Goal: Task Accomplishment & Management: Complete application form

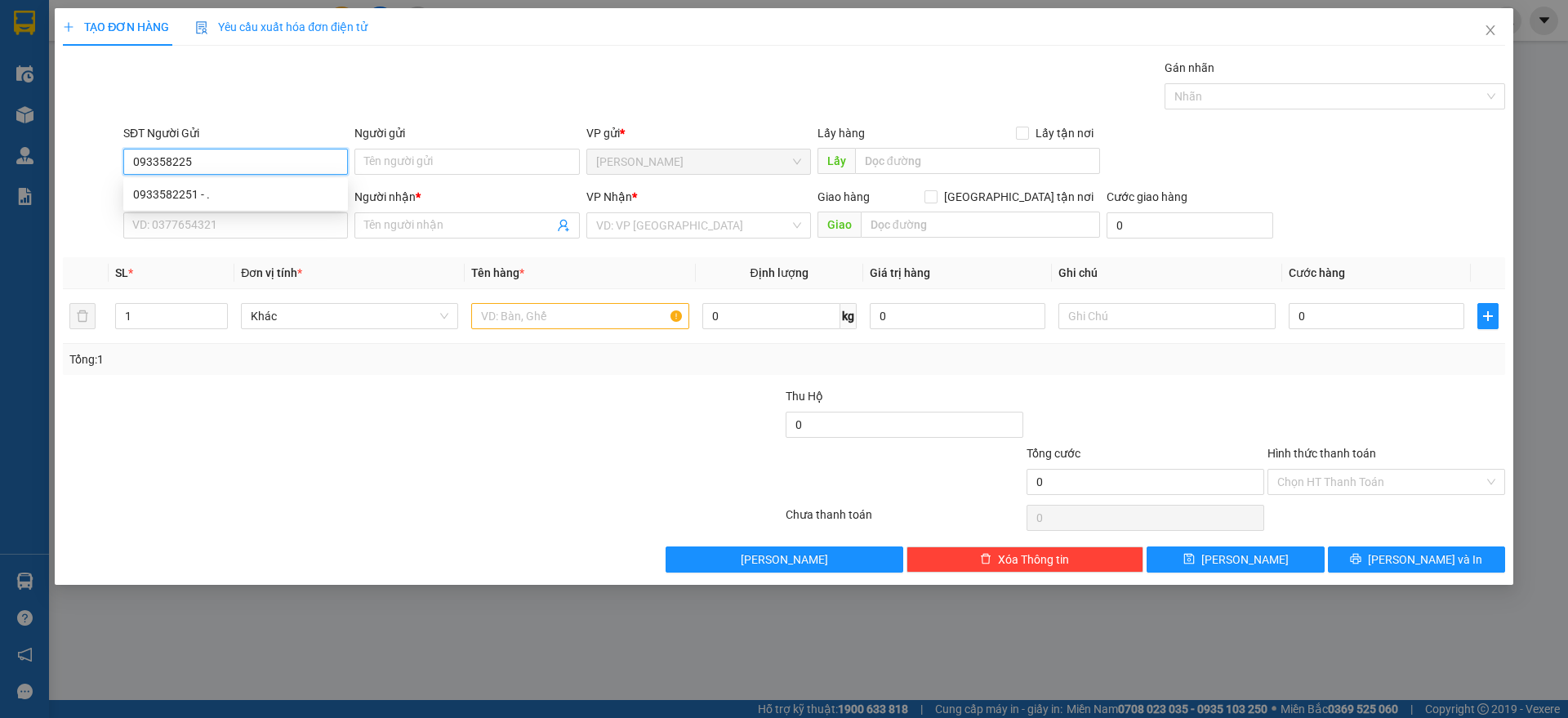
type input "0933582251"
click at [311, 198] on div "0933582251 - ." at bounding box center [235, 194] width 205 height 18
type input "."
type input "0975464026"
type input "."
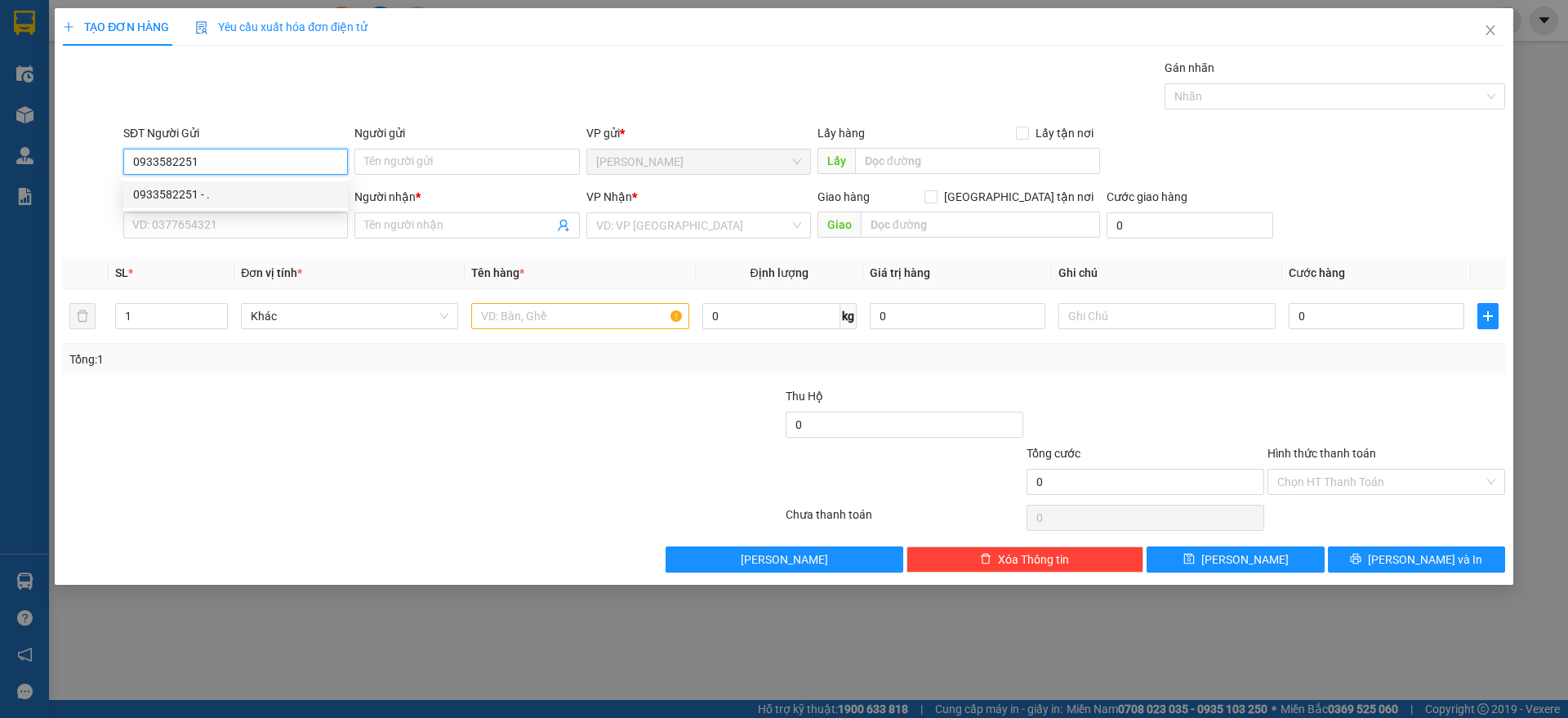
checkbox input "true"
type input "M PLAZA [PERSON_NAME], BẾN NGHÉ Q1"
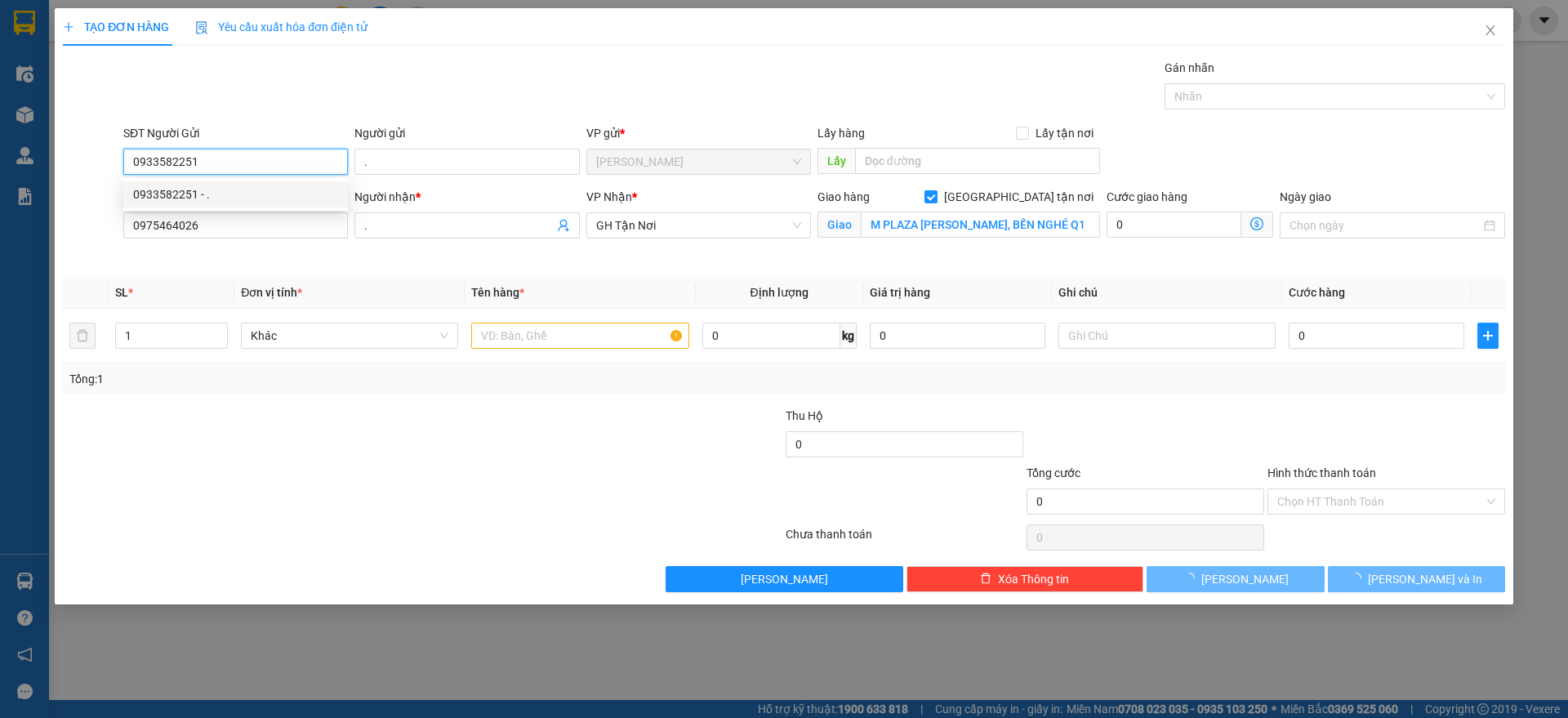
type input "80.000"
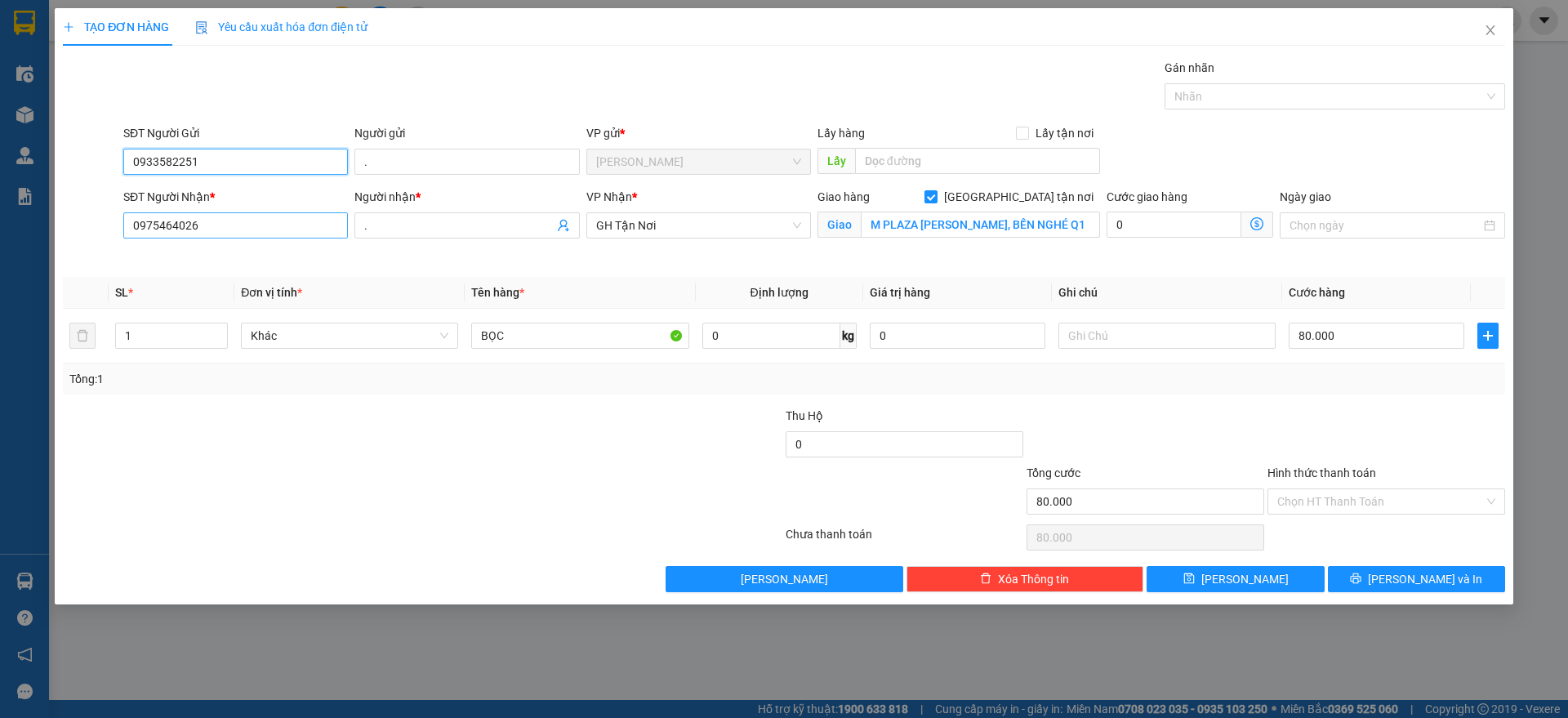
type input "0933582251"
click at [317, 220] on input "0975464026" at bounding box center [235, 225] width 224 height 26
type input "0938673833"
click at [406, 228] on input "." at bounding box center [459, 225] width 189 height 18
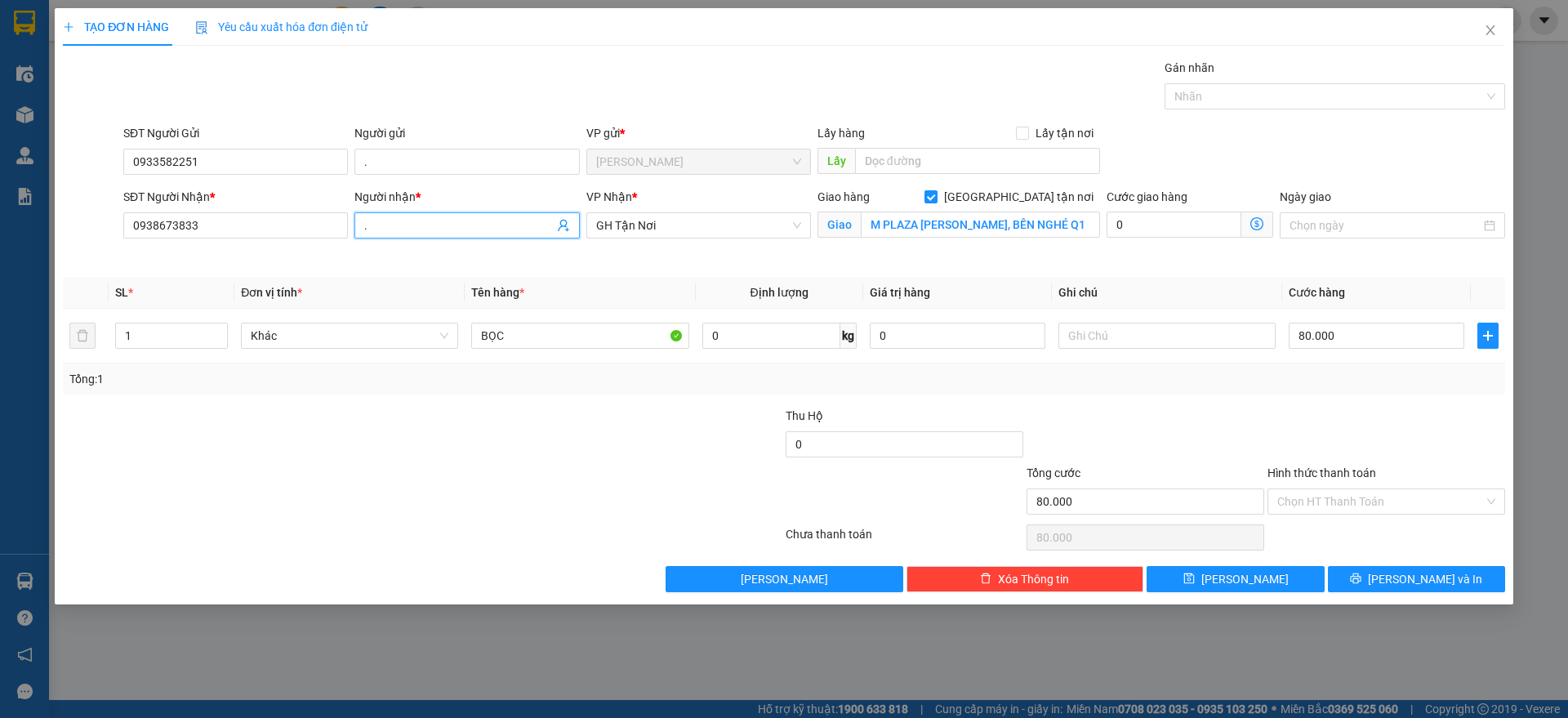
click at [406, 228] on input "." at bounding box center [459, 225] width 189 height 18
type input "n"
type input "chị [PERSON_NAME]"
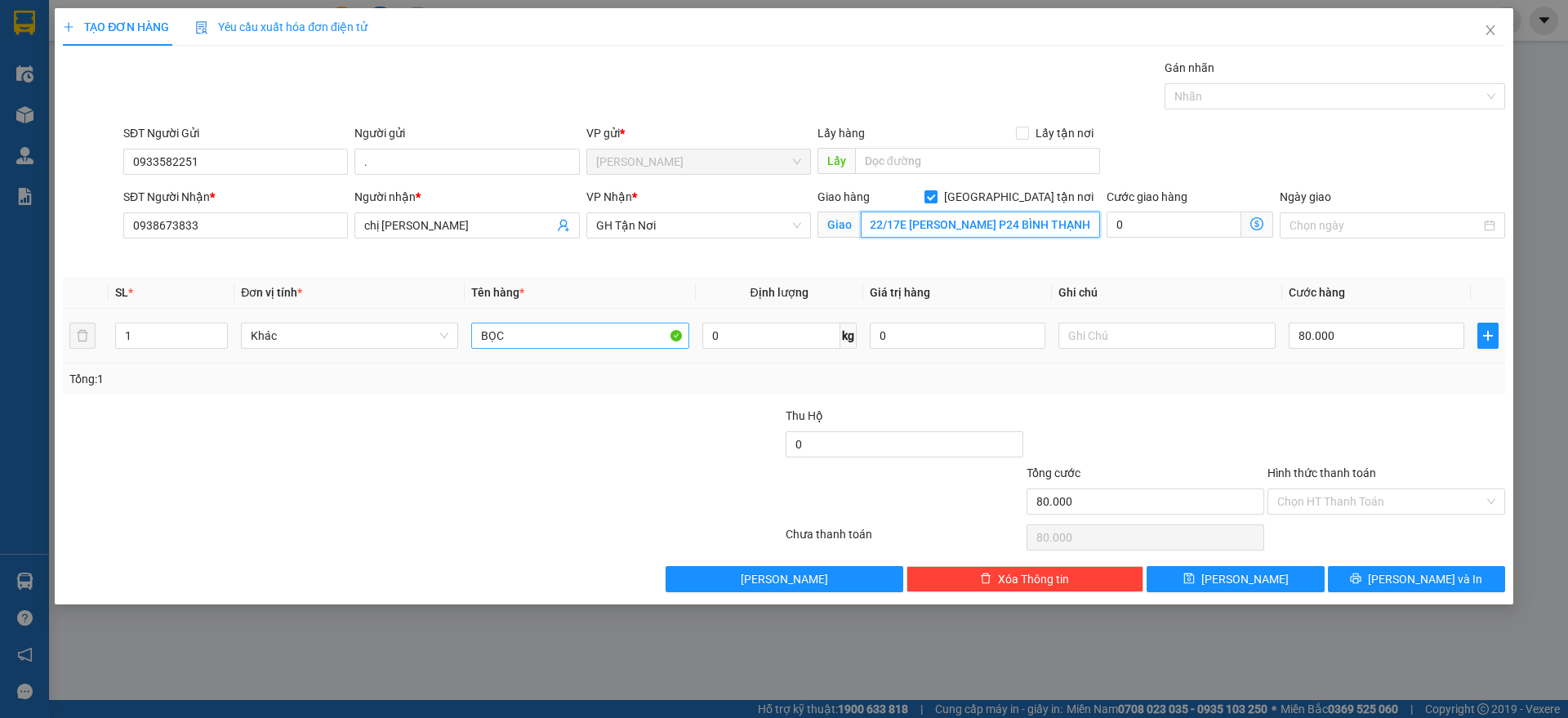
type input "22/17E [PERSON_NAME] P24 BÌNH THẠNH"
click at [563, 339] on input "BỌC" at bounding box center [580, 336] width 218 height 26
type input "HỒ SƠ"
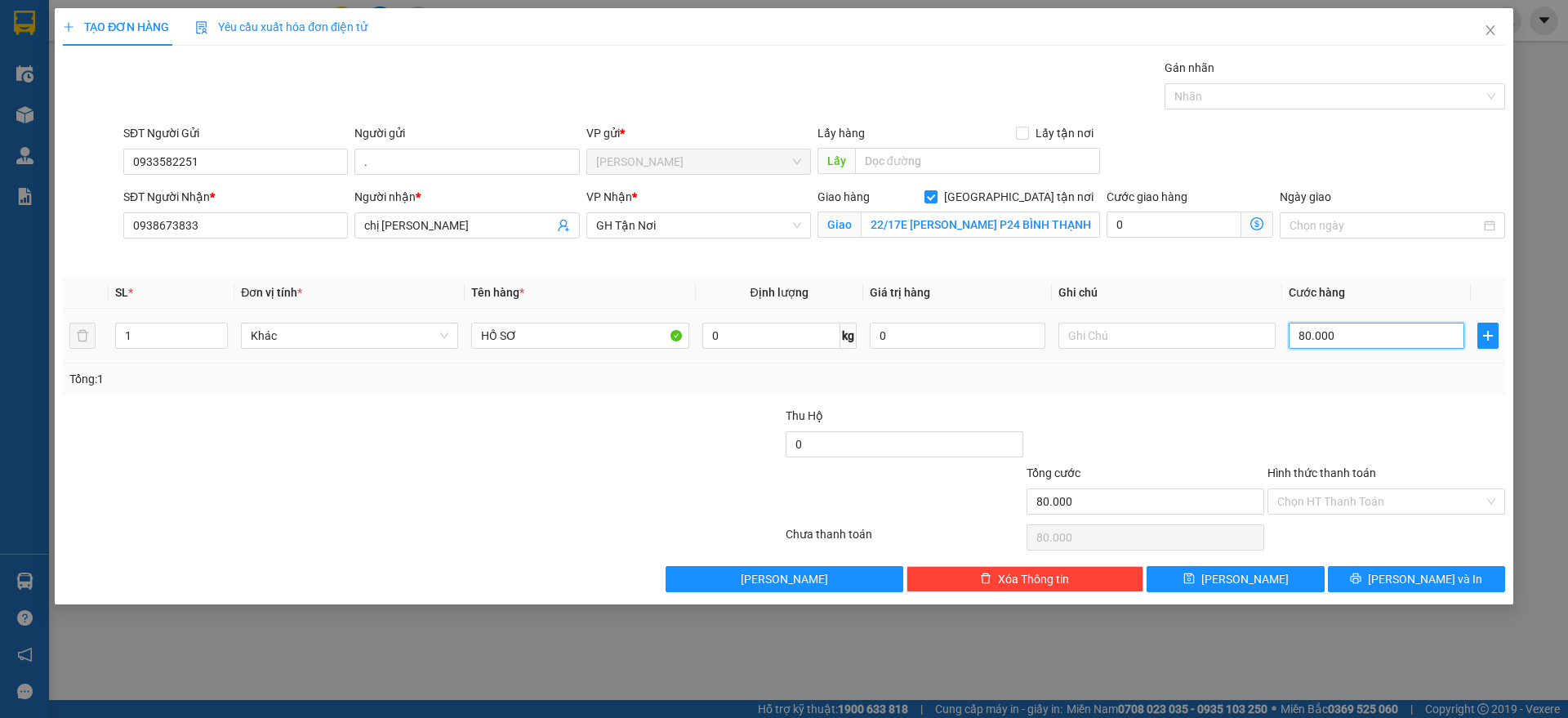
click at [1399, 347] on input "80.000" at bounding box center [1376, 336] width 176 height 26
type input "6"
type input "60"
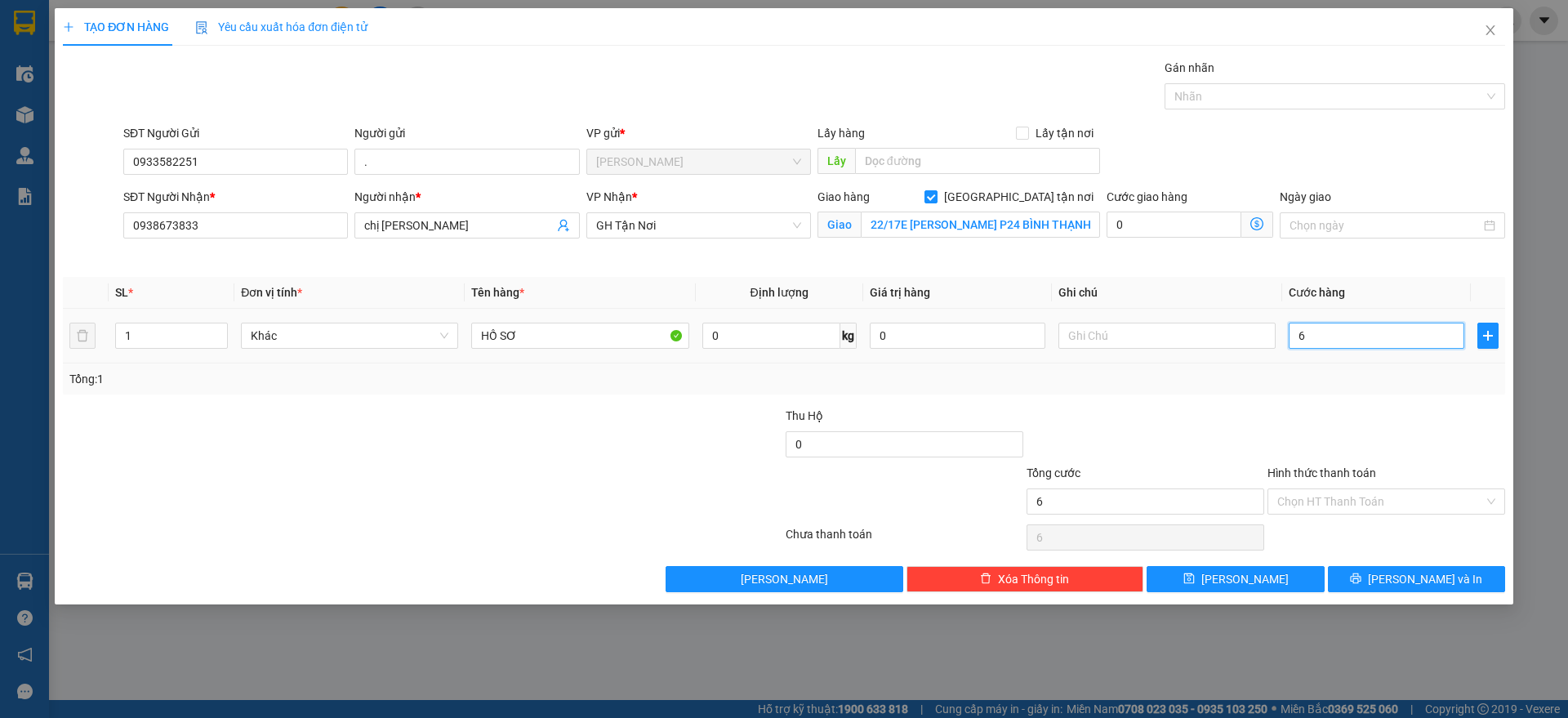
type input "60"
type input "600"
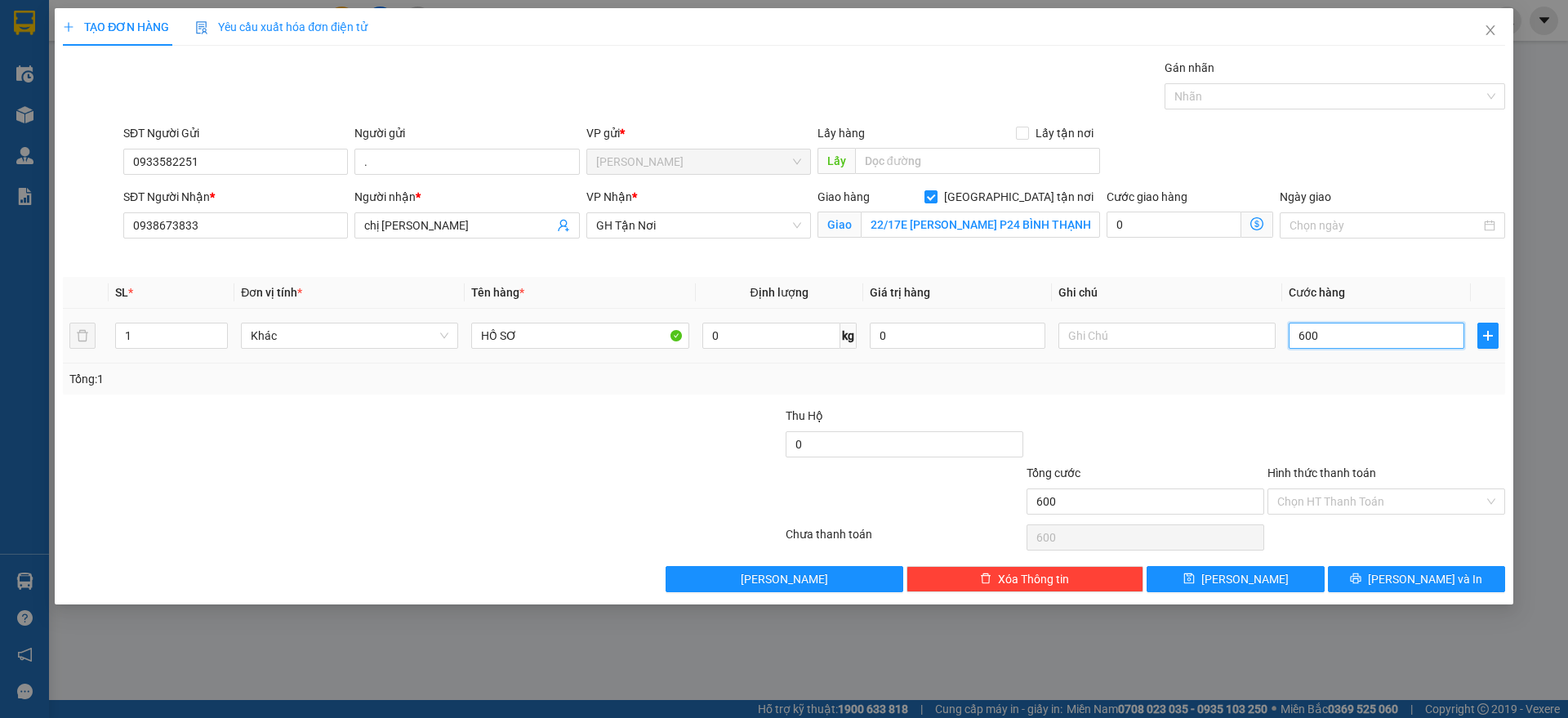
type input "6.000"
type input "60.000"
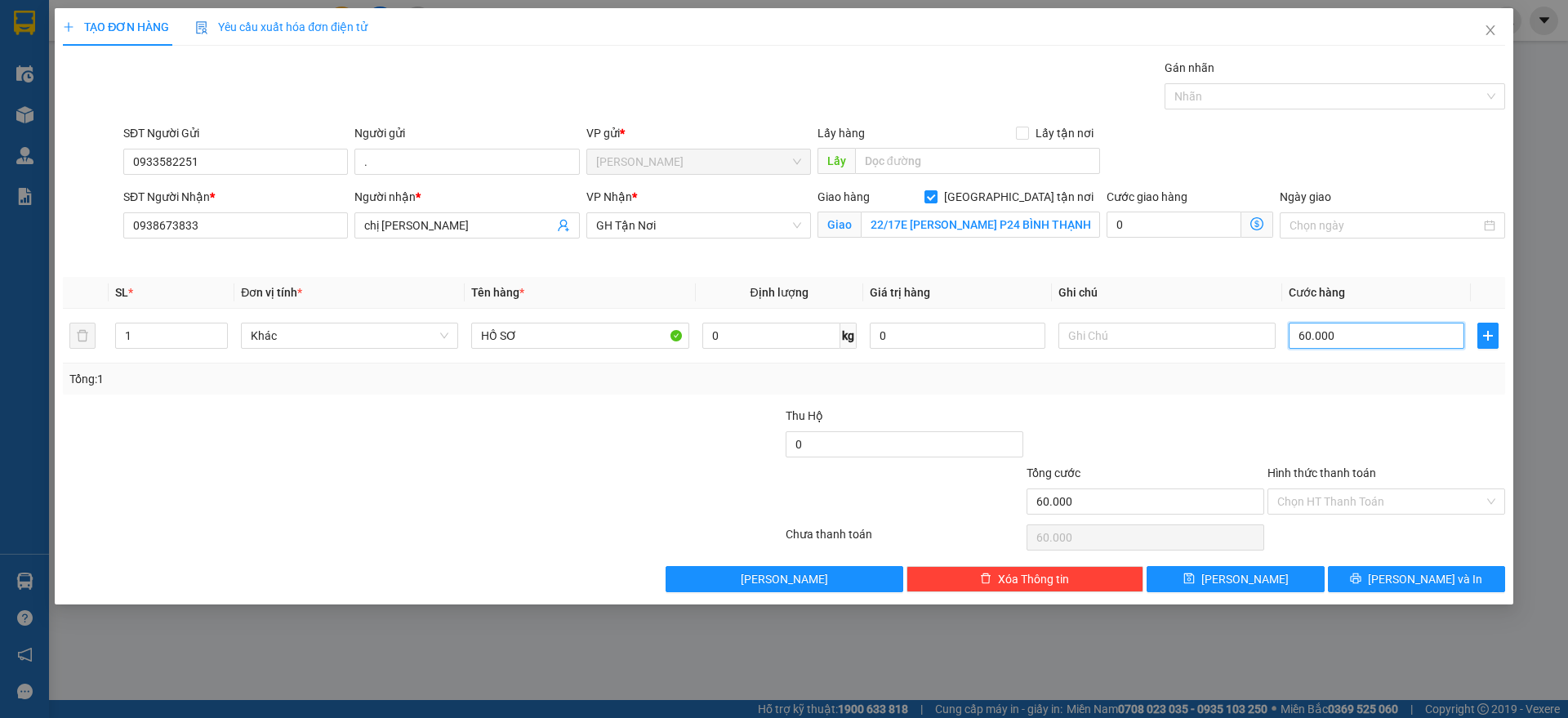
type input "60.000"
click at [1357, 513] on div "Hình thức thanh toán Chọn HT Thanh Toán" at bounding box center [1386, 492] width 238 height 57
drag, startPoint x: 1359, startPoint y: 506, endPoint x: 1356, endPoint y: 516, distance: 10.4
click at [1358, 510] on input "Hình thức thanh toán" at bounding box center [1380, 501] width 207 height 25
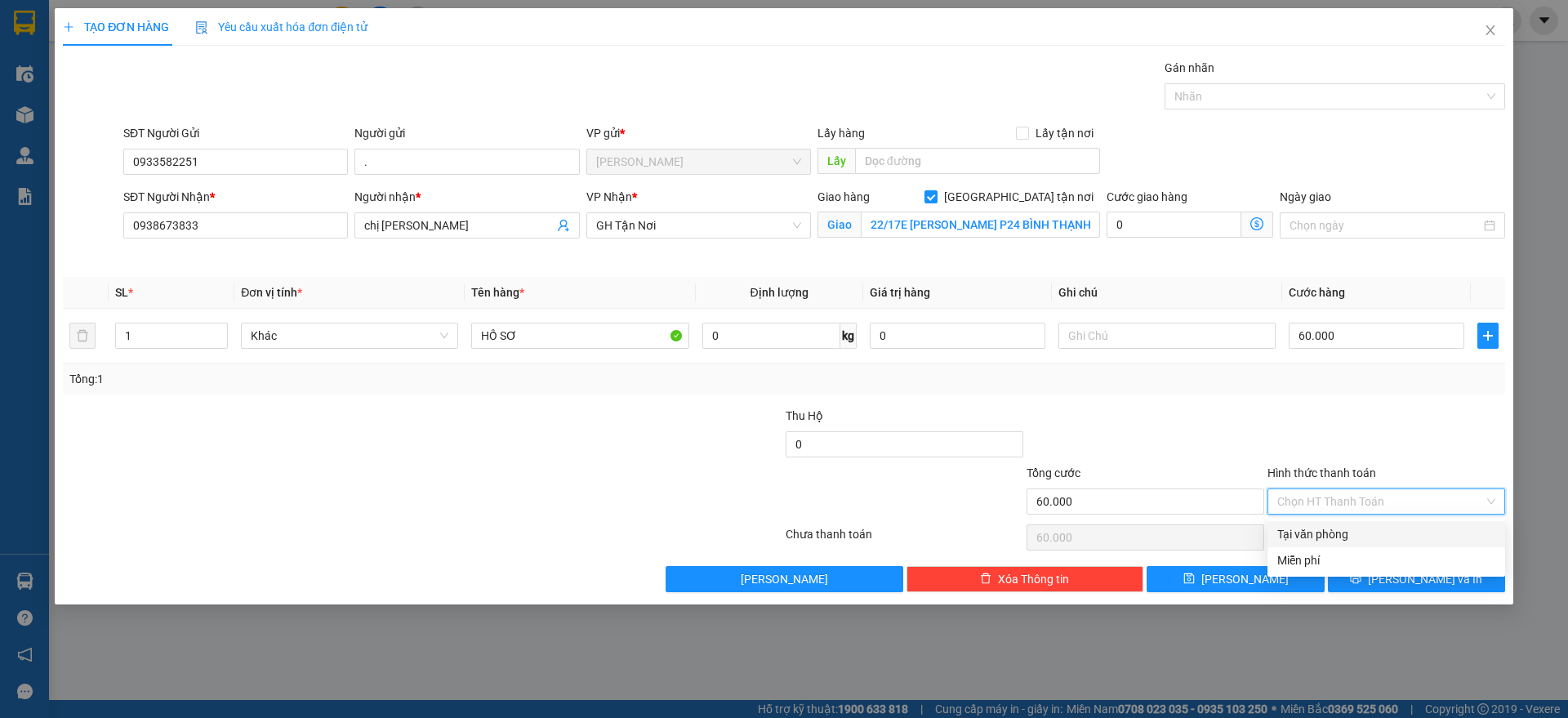
click at [1352, 525] on div "Tại văn phòng" at bounding box center [1386, 534] width 218 height 18
type input "0"
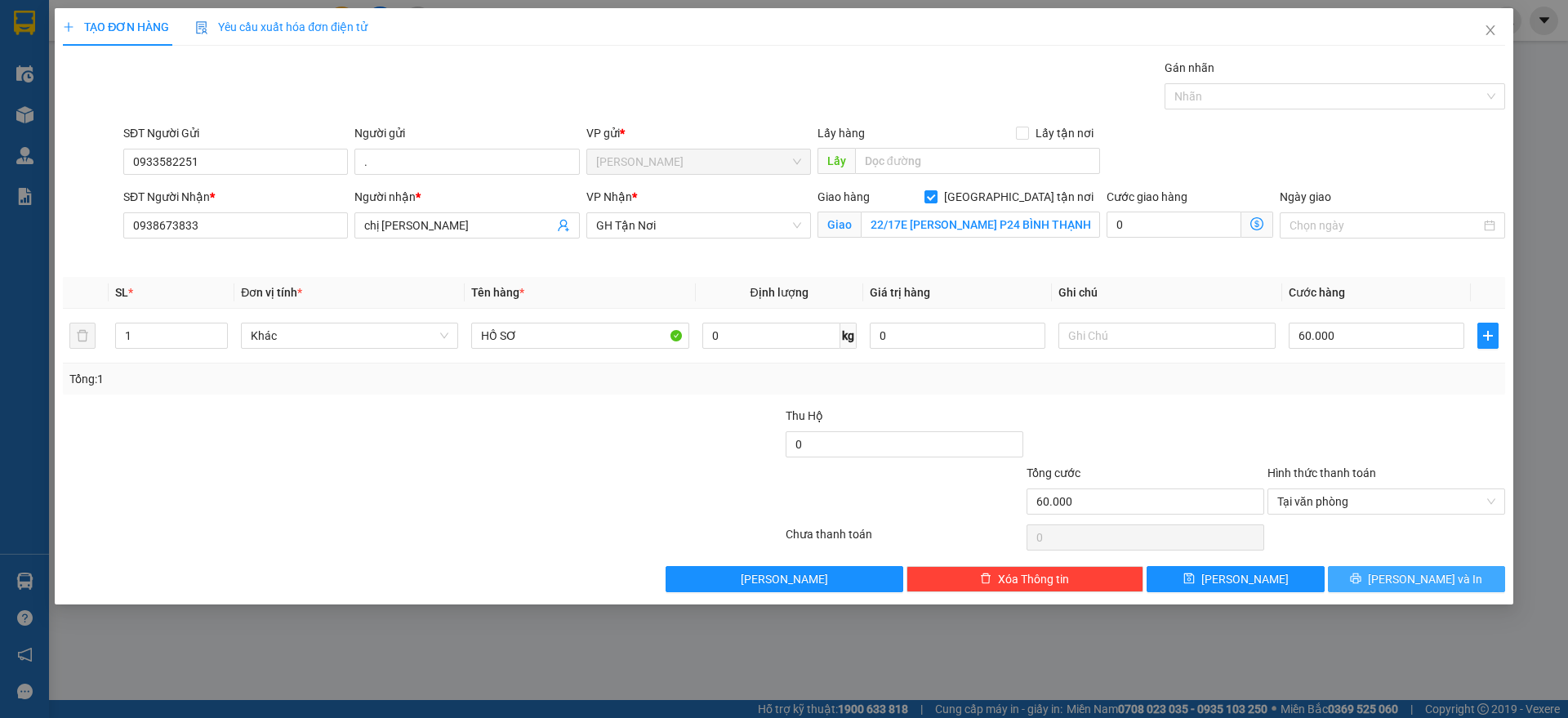
click at [1355, 575] on button "[PERSON_NAME] và In" at bounding box center [1417, 579] width 178 height 26
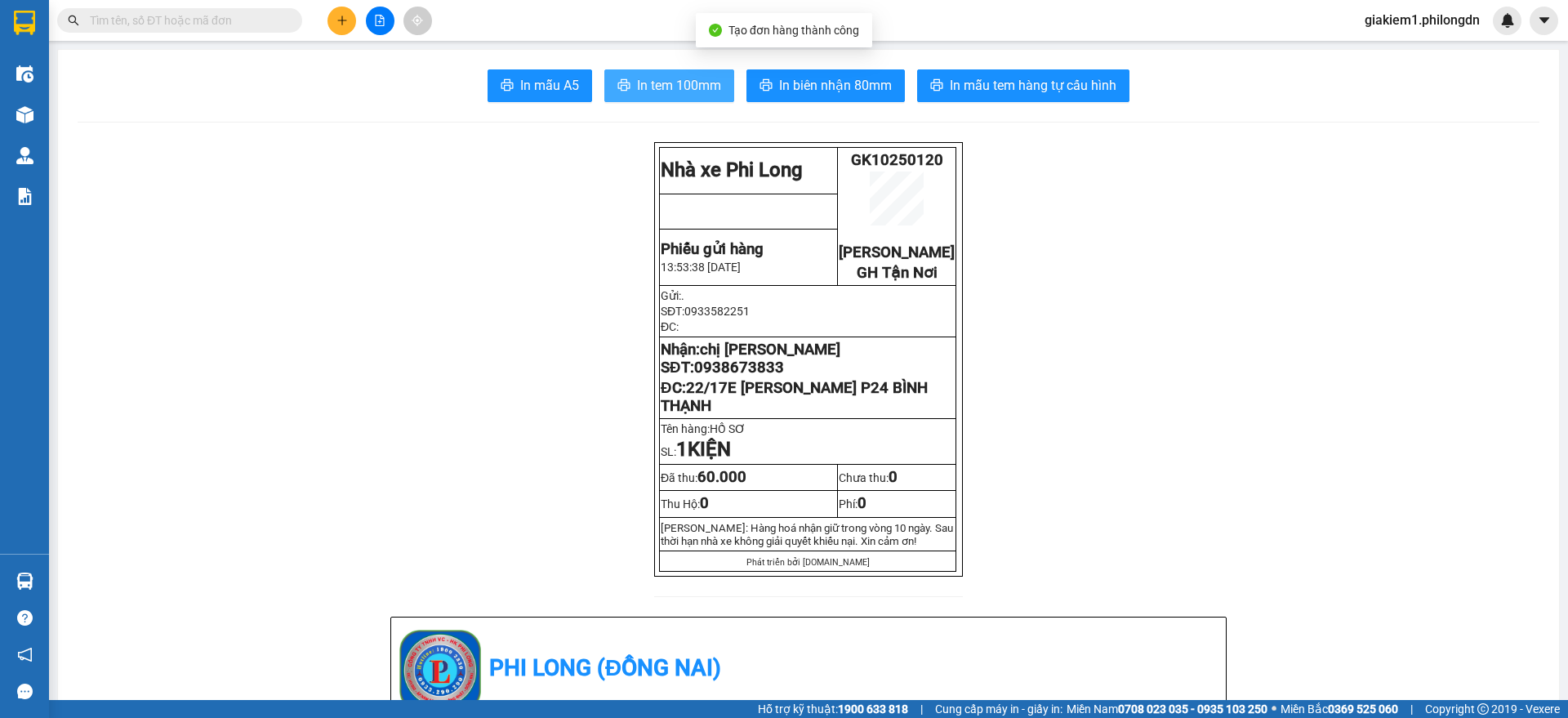
click at [662, 92] on span "In tem 100mm" at bounding box center [679, 85] width 84 height 20
drag, startPoint x: 728, startPoint y: 426, endPoint x: 681, endPoint y: 407, distance: 50.7
click at [681, 407] on p "ĐC: 22/17E HUỲNH ĐÌNH HAI P24 BÌNH THẠNH" at bounding box center [807, 397] width 294 height 36
copy span "22/17E [PERSON_NAME] P24 BÌNH THẠNH"
click at [729, 376] on span "0938673833" at bounding box center [739, 367] width 90 height 18
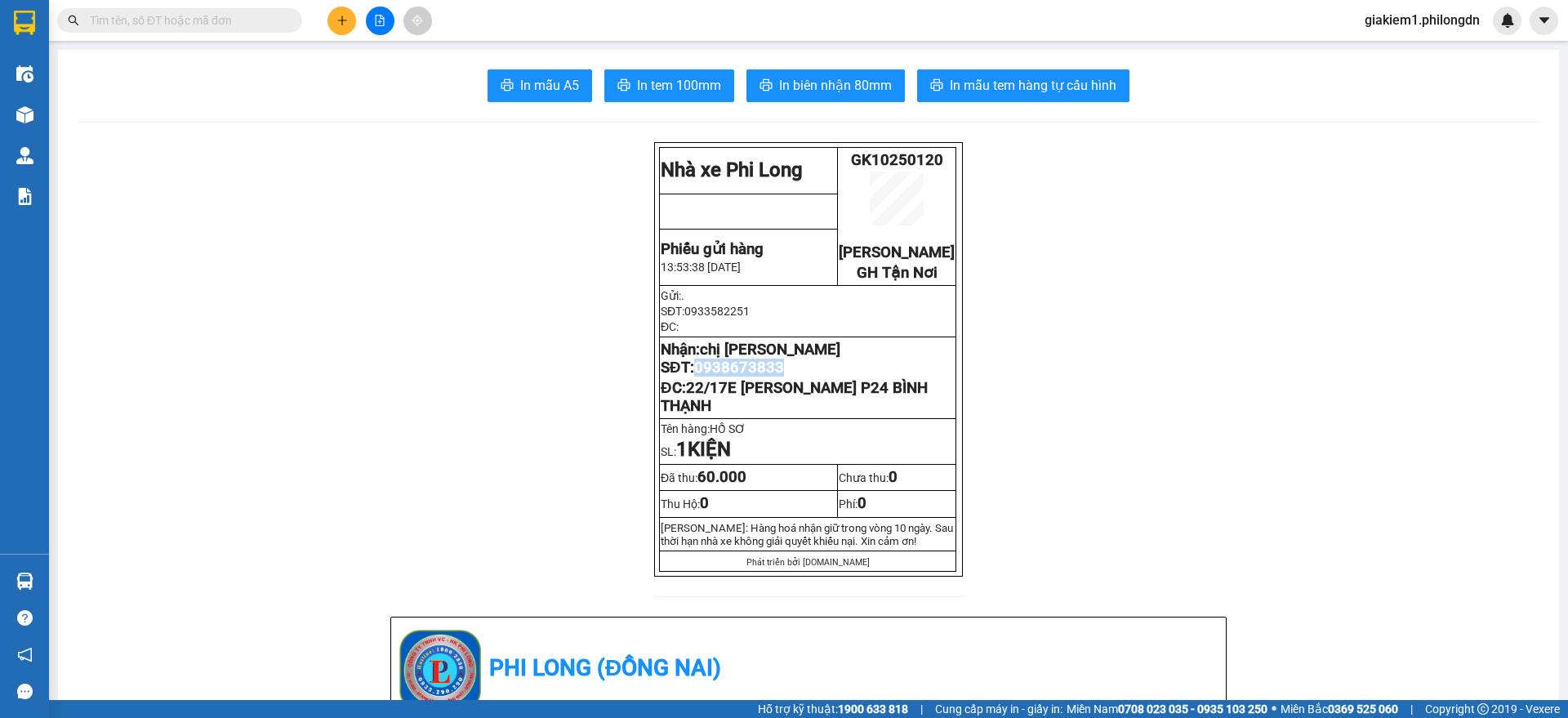
click at [729, 376] on span "0938673833" at bounding box center [739, 367] width 90 height 18
copy span "0938673833"
click at [344, 9] on button at bounding box center [342, 21] width 29 height 29
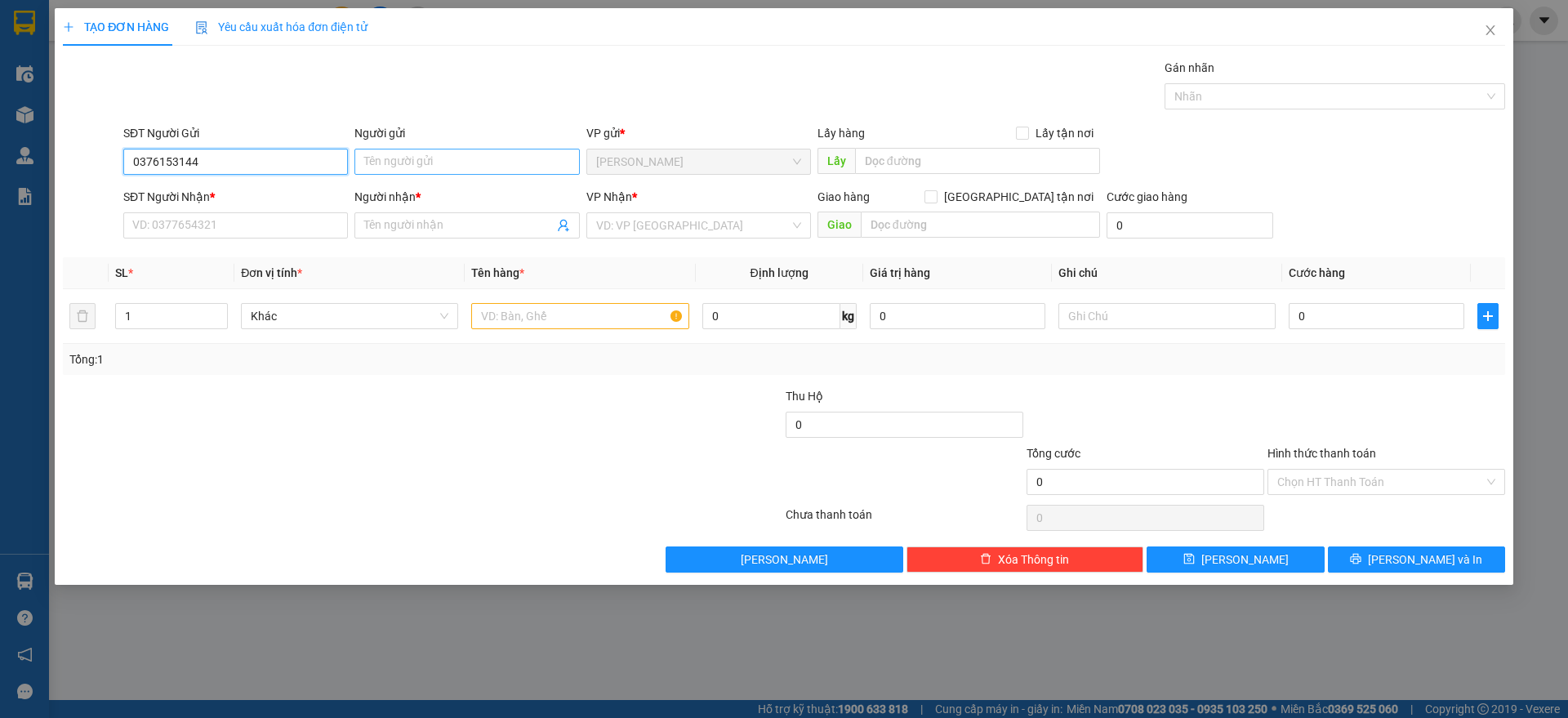
type input "0376153144"
click at [380, 167] on input "Người gửi" at bounding box center [467, 161] width 224 height 26
type input "."
click at [262, 211] on div "SĐT Người Nhận *" at bounding box center [235, 200] width 224 height 25
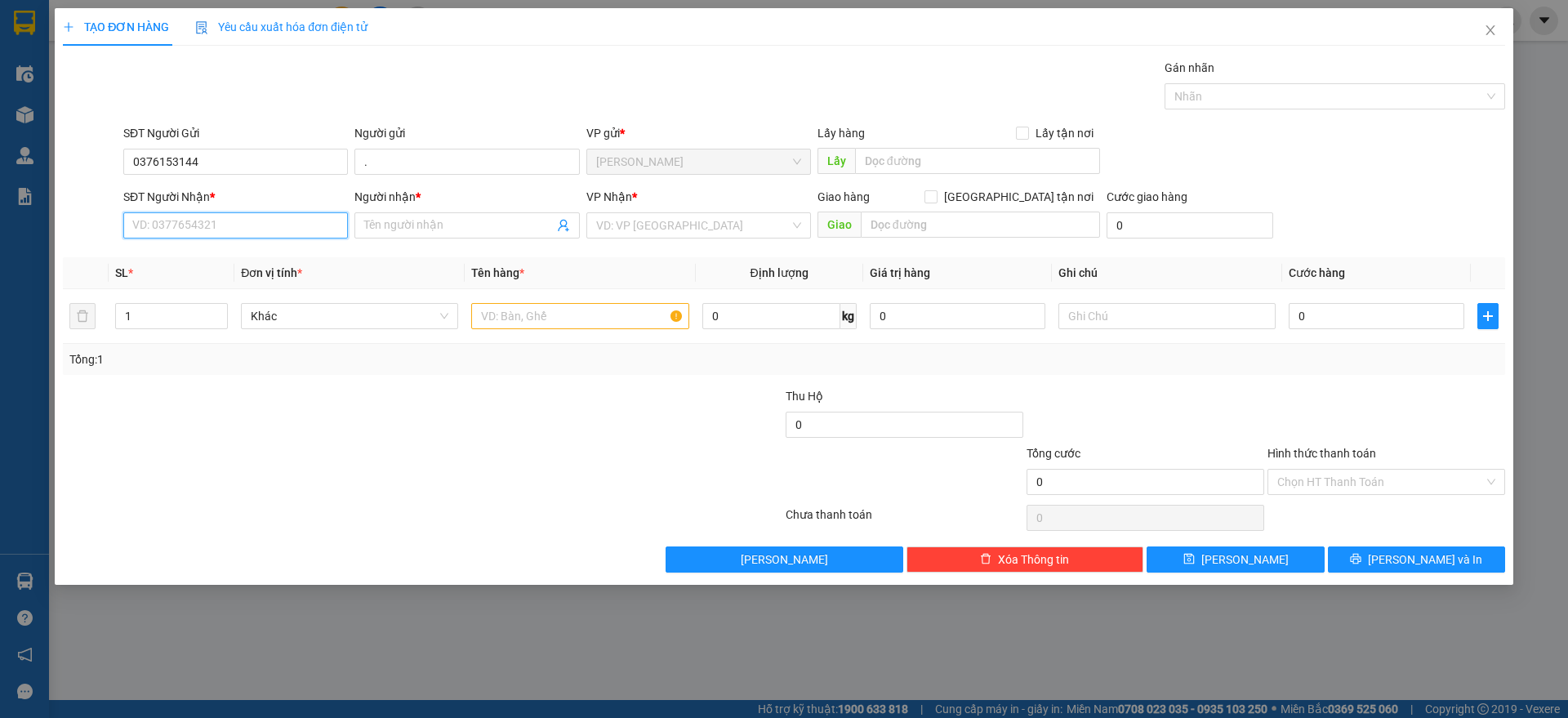
click at [252, 214] on input "SĐT Người Nhận *" at bounding box center [235, 225] width 224 height 26
type input "0906788716"
click at [399, 233] on input "Người nhận *" at bounding box center [459, 225] width 189 height 18
type input "."
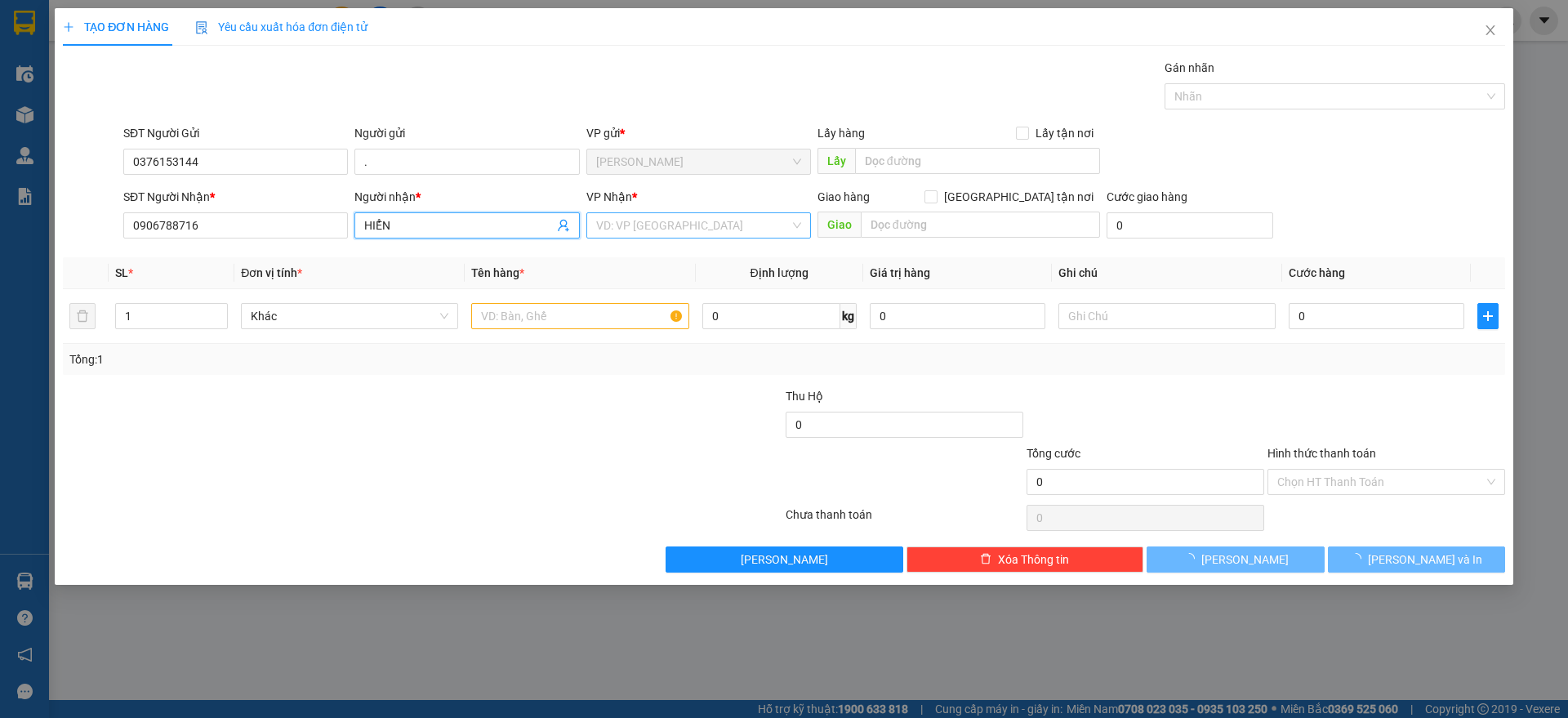
type input "HIỂN"
click at [667, 218] on input "search" at bounding box center [693, 225] width 194 height 25
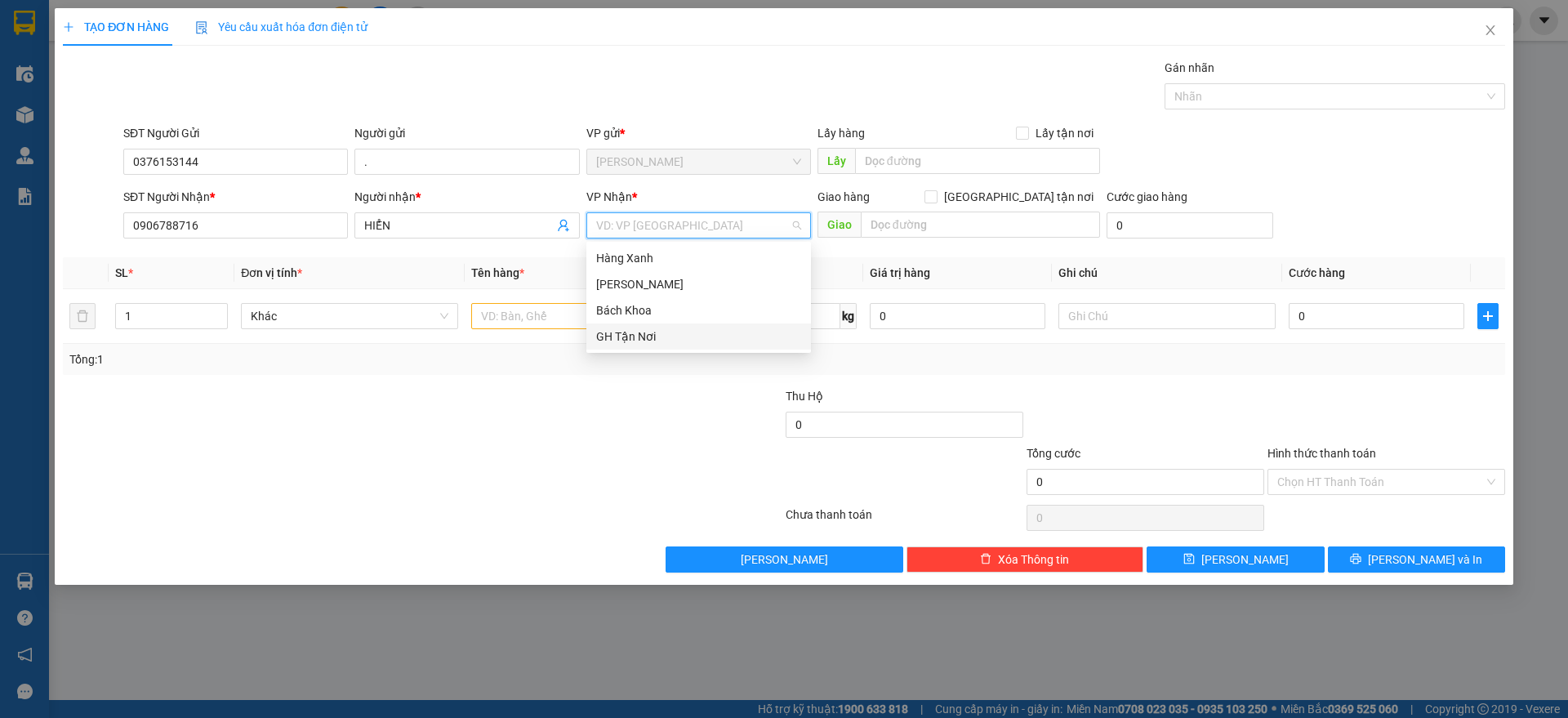
click at [678, 336] on div "GH Tận Nơi" at bounding box center [699, 336] width 205 height 18
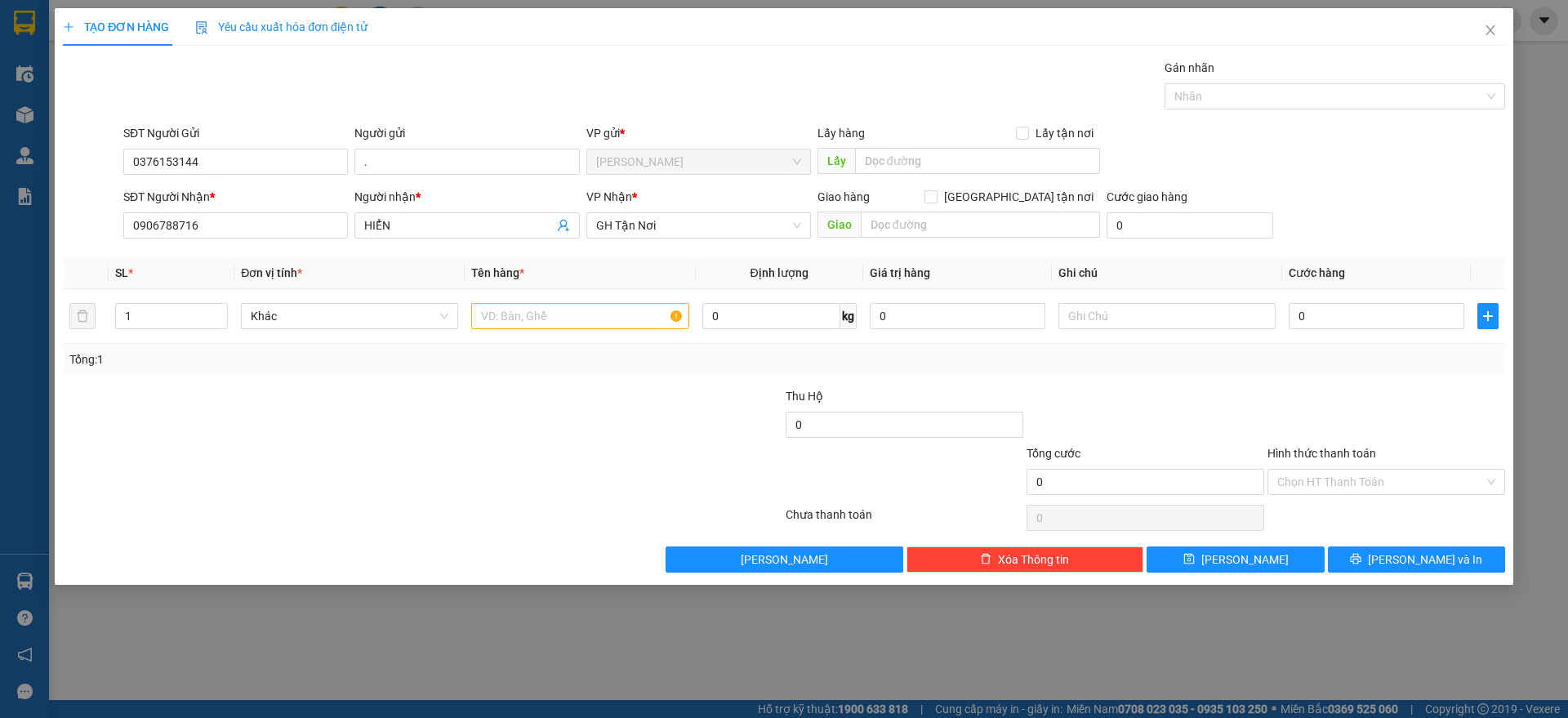
click at [1011, 195] on div "Giao hàng [GEOGRAPHIC_DATA] tận nơi" at bounding box center [959, 196] width 282 height 18
click at [936, 199] on input "[GEOGRAPHIC_DATA] tận nơi" at bounding box center [930, 195] width 11 height 11
checkbox input "true"
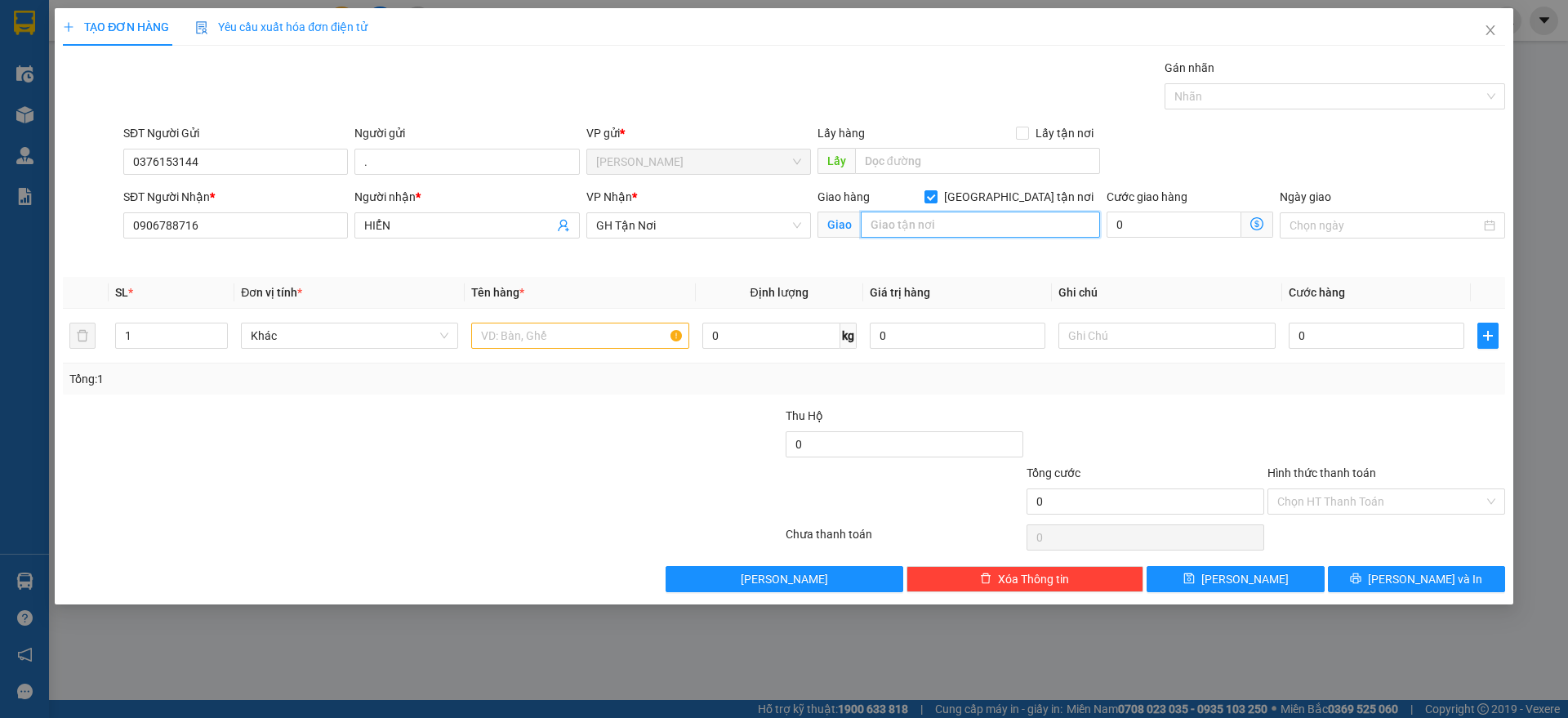
click at [1001, 223] on input "text" at bounding box center [981, 224] width 240 height 26
type input "50 HƯƠNG LỘ 2, XÃ [GEOGRAPHIC_DATA]"
click at [592, 342] on input "text" at bounding box center [580, 336] width 218 height 26
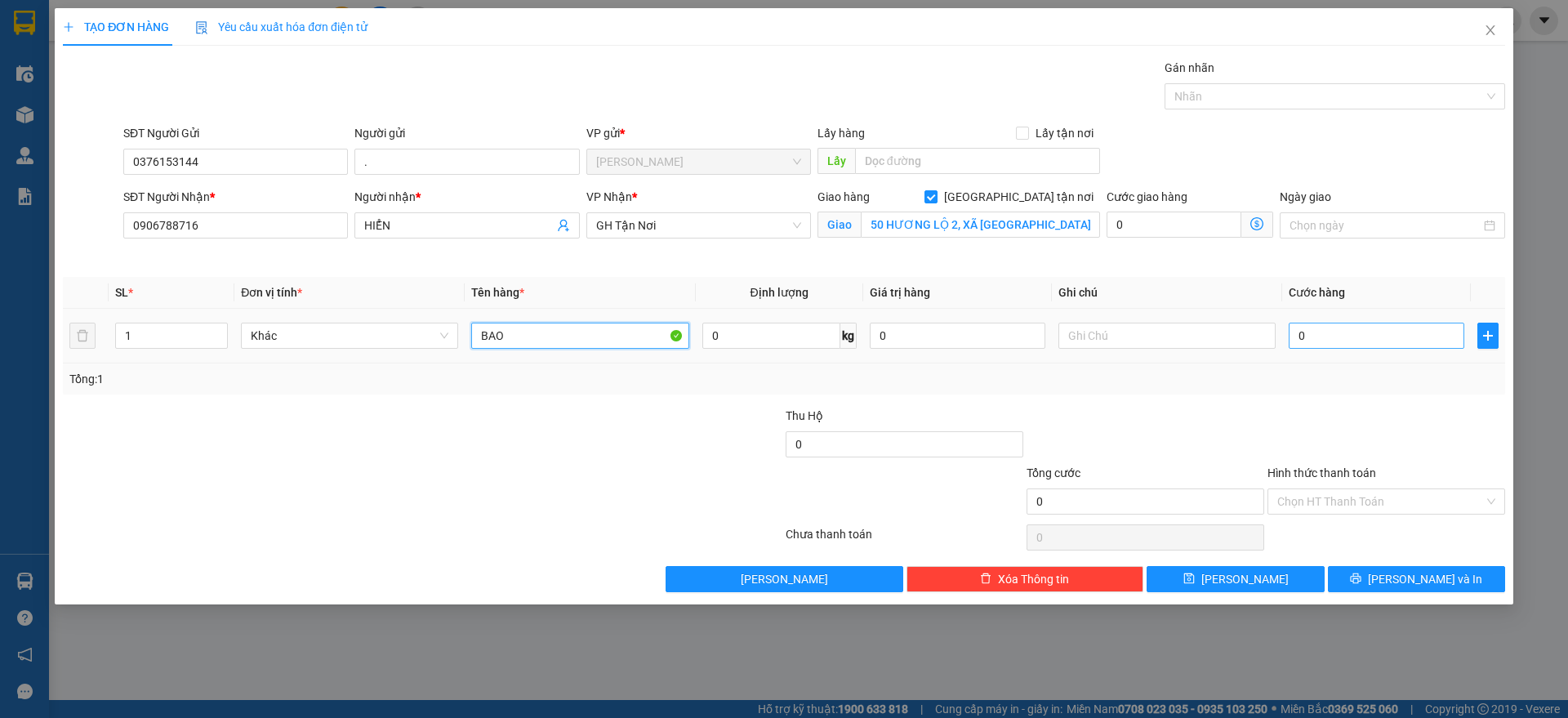
type input "BAO"
click at [1426, 336] on input "0" at bounding box center [1376, 336] width 176 height 26
type input "1"
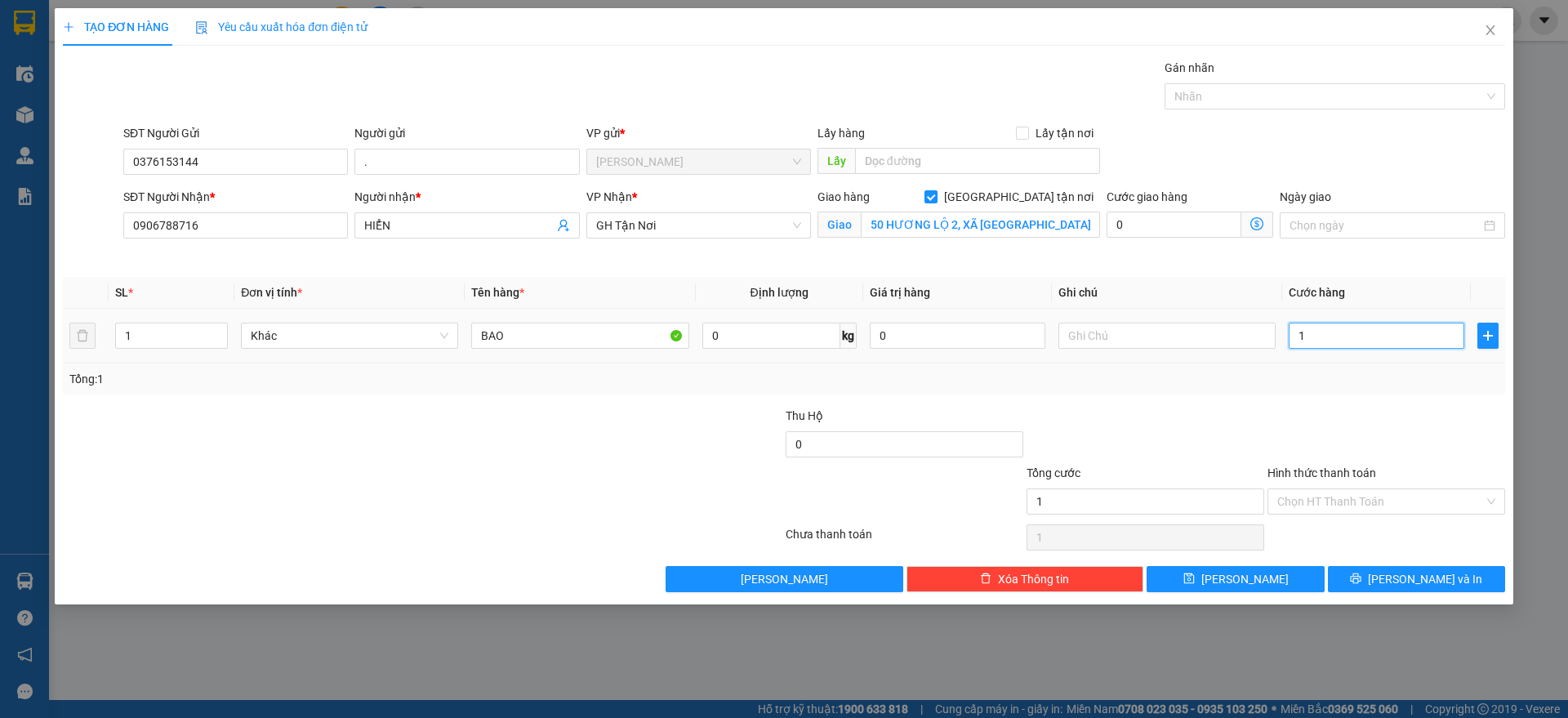
type input "17"
type input "170"
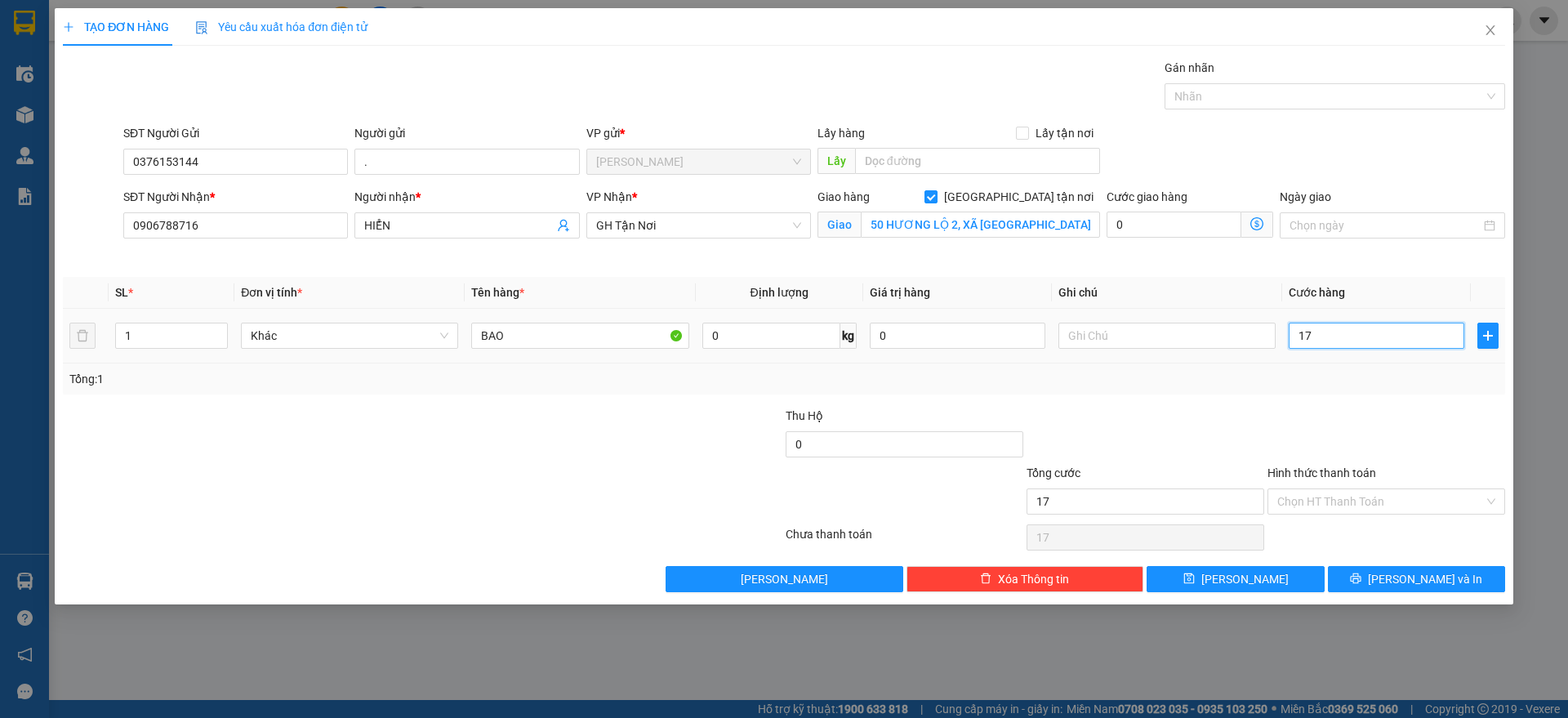
type input "170"
type input "1.700"
type input "17.000"
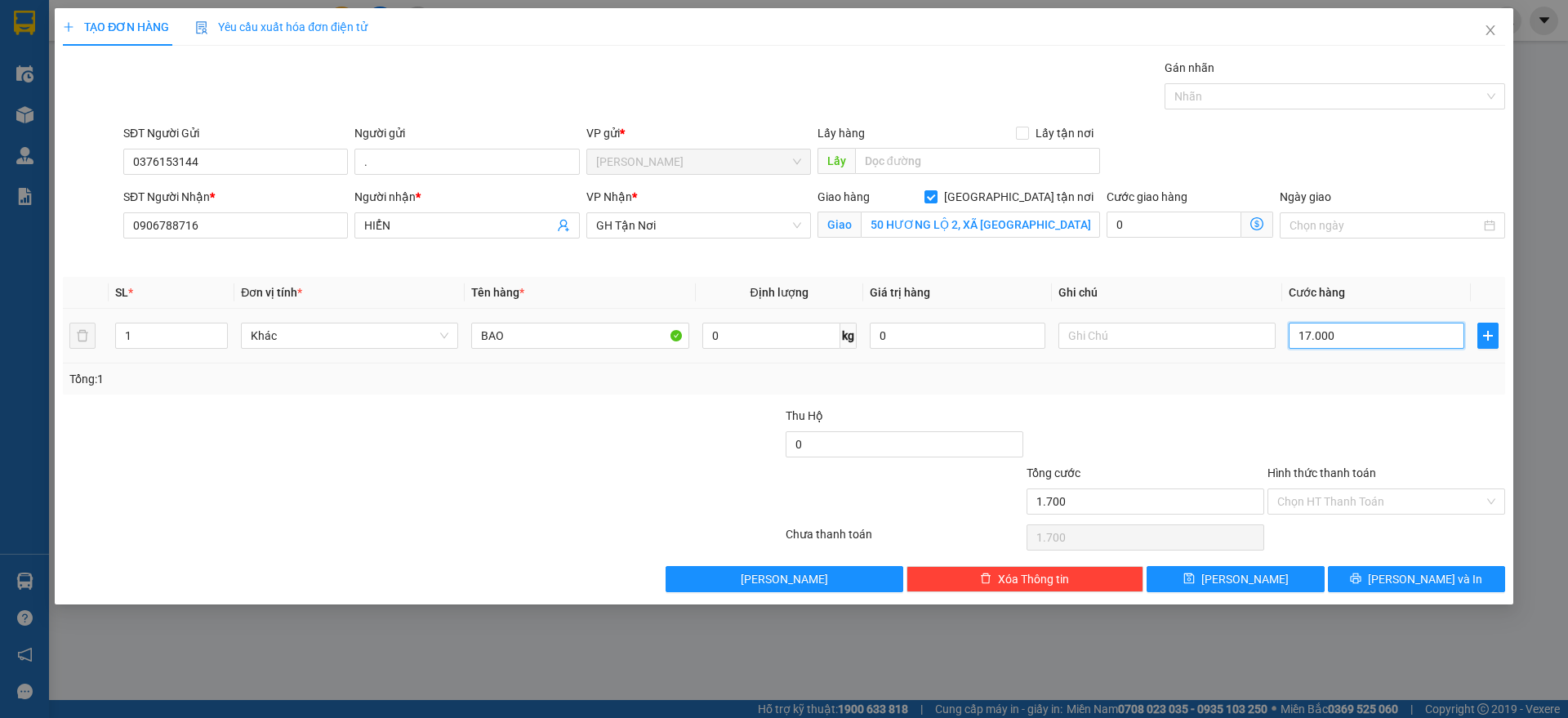
type input "17.000"
type input "170.000"
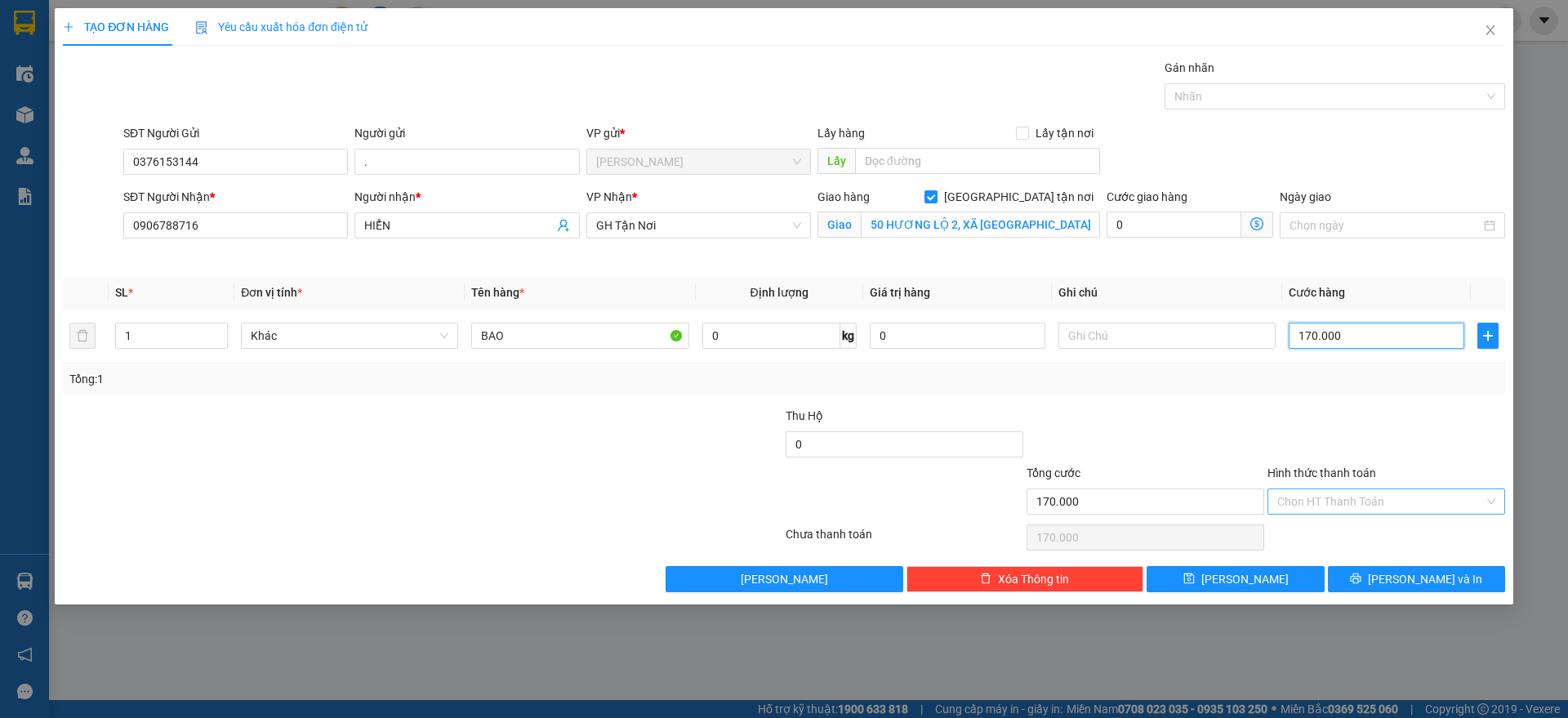
type input "170.000"
drag, startPoint x: 1374, startPoint y: 490, endPoint x: 1369, endPoint y: 505, distance: 15.8
click at [1374, 491] on input "Hình thức thanh toán" at bounding box center [1380, 501] width 207 height 25
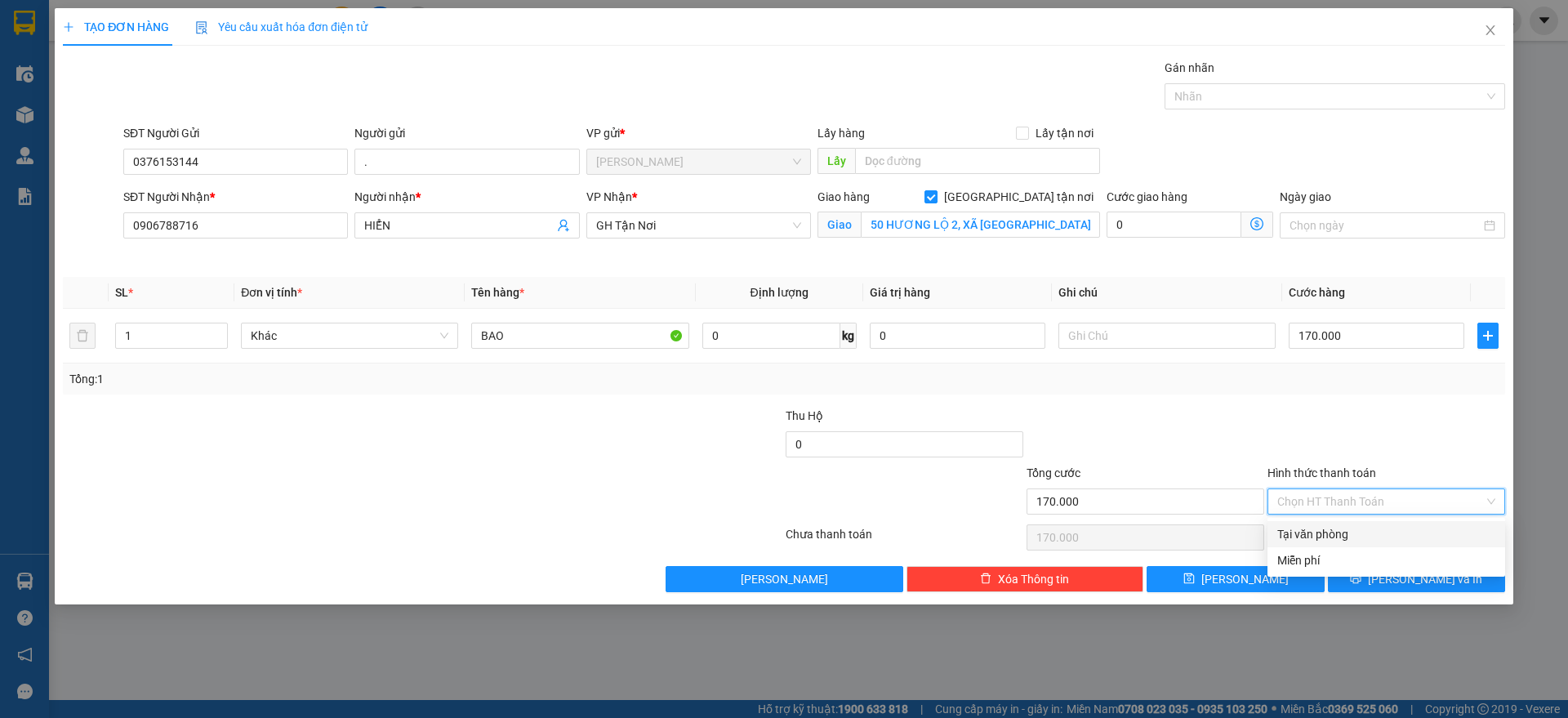
click at [1362, 528] on div "Tại văn phòng" at bounding box center [1386, 534] width 218 height 18
type input "0"
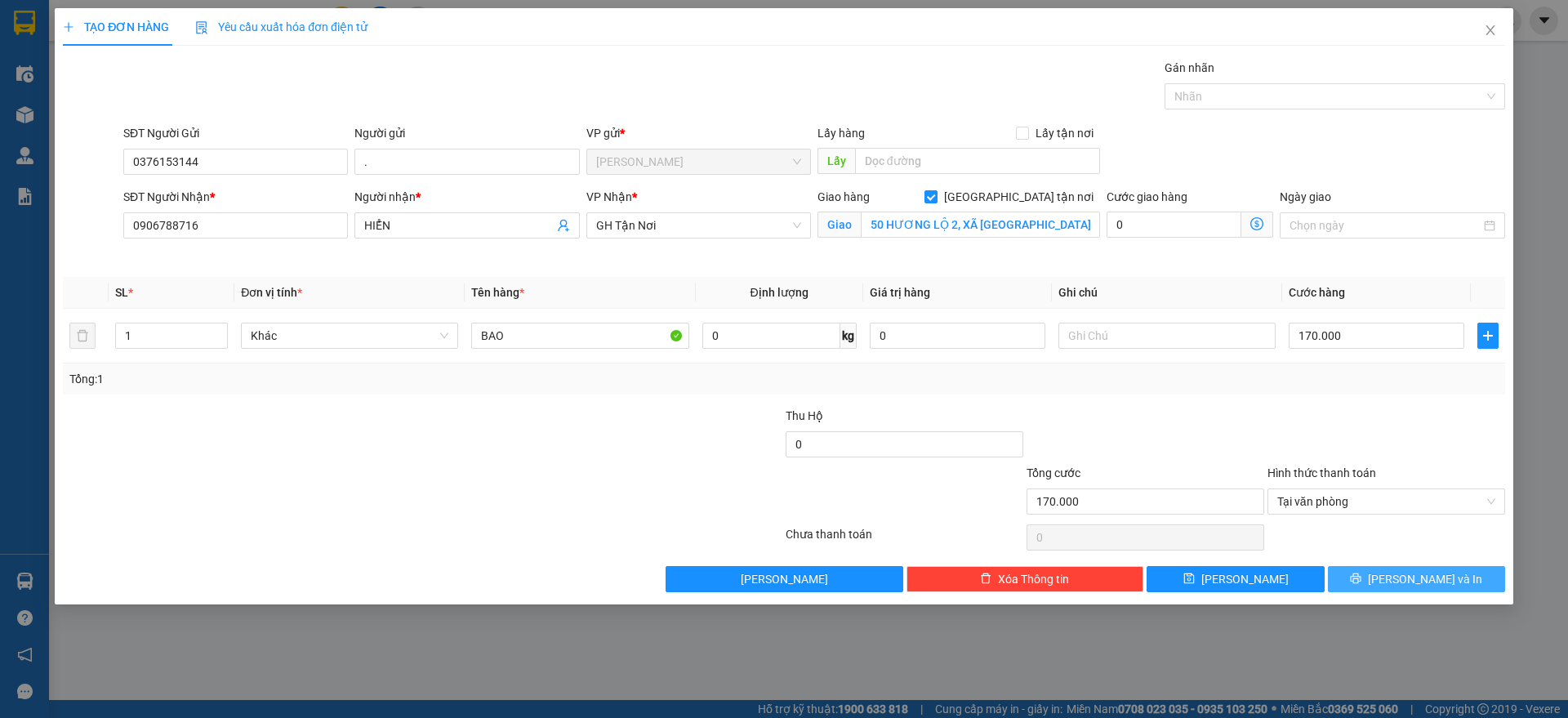
drag, startPoint x: 1367, startPoint y: 579, endPoint x: 1266, endPoint y: 555, distance: 103.8
click at [1367, 579] on button "[PERSON_NAME] và In" at bounding box center [1417, 579] width 178 height 26
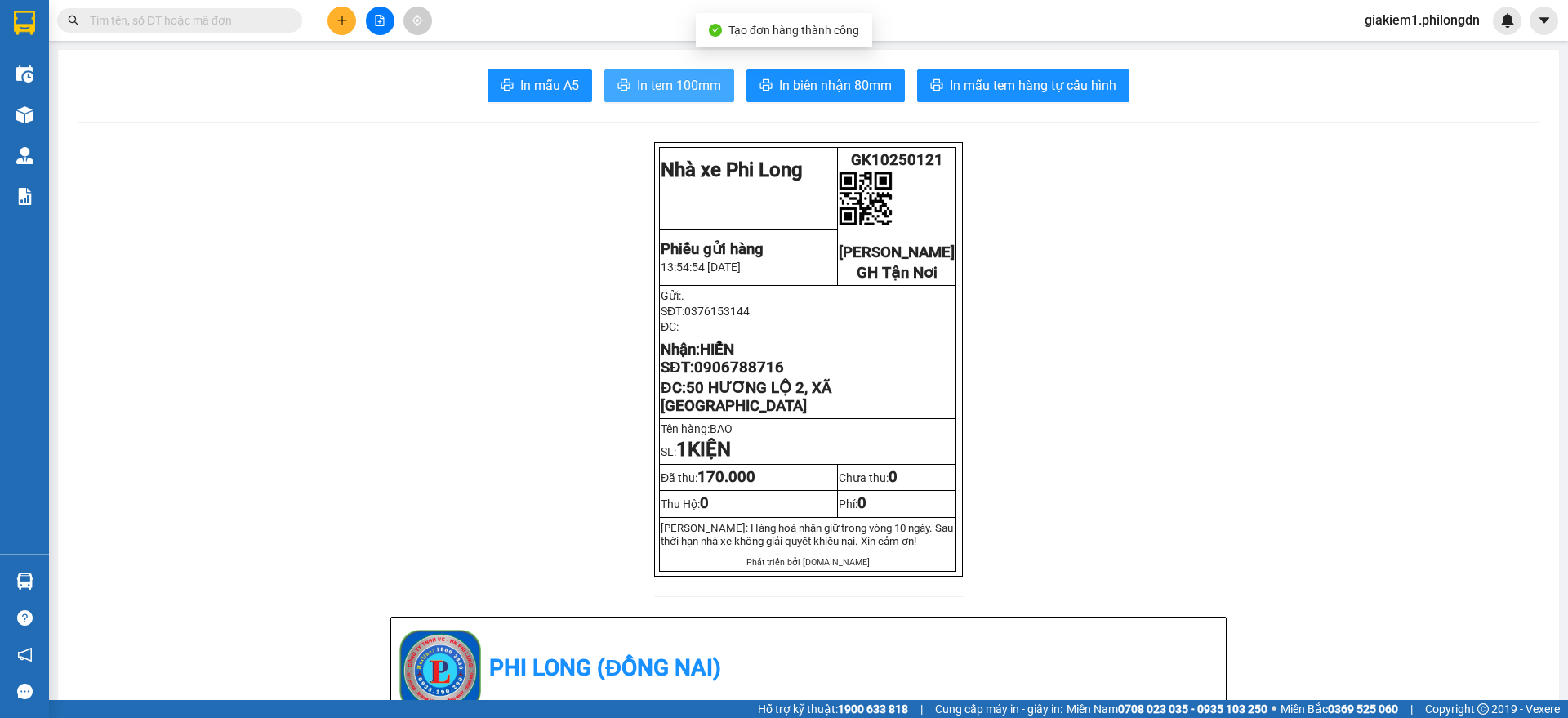
click at [648, 88] on span "In tem 100mm" at bounding box center [679, 85] width 84 height 20
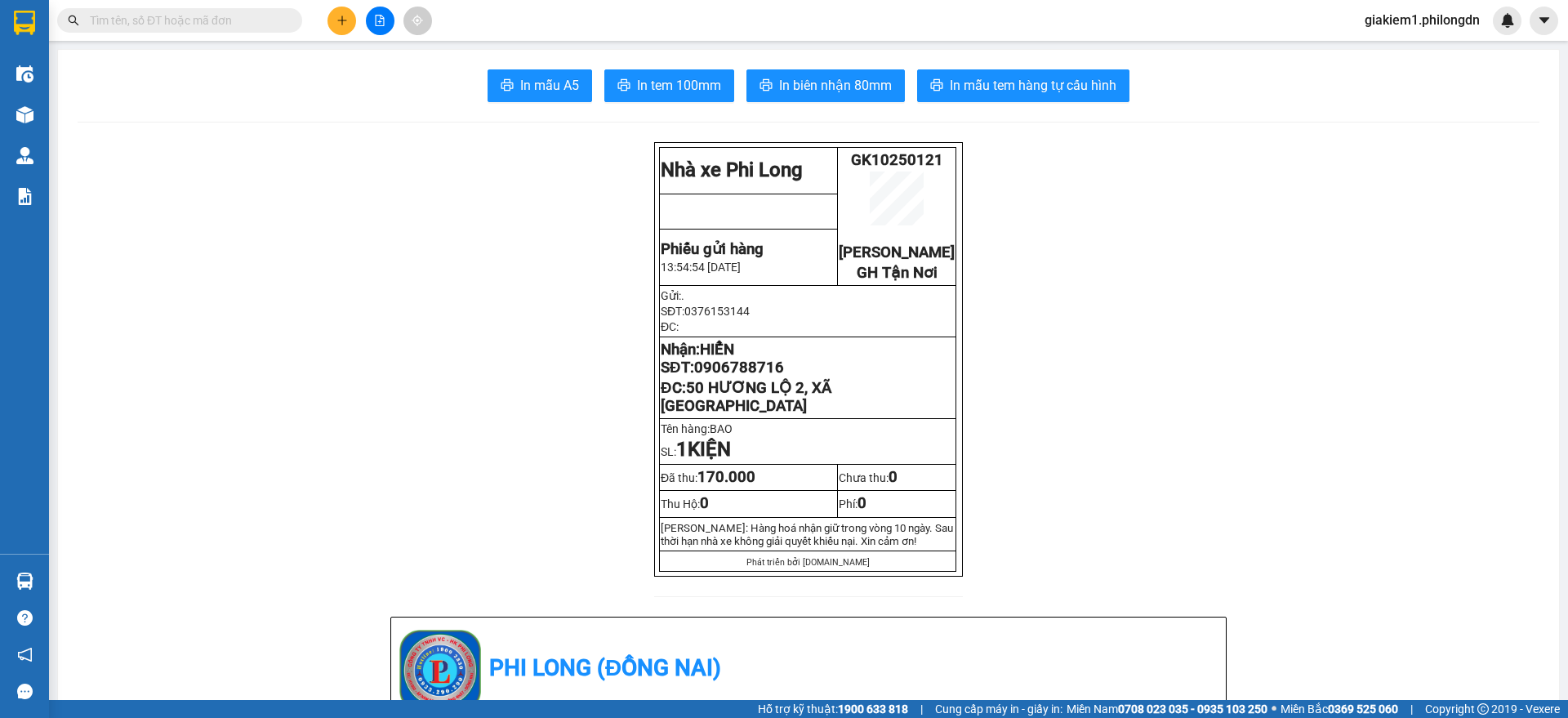
drag, startPoint x: 742, startPoint y: 428, endPoint x: 682, endPoint y: 404, distance: 64.6
click at [682, 404] on p "ĐC: 50 HƯƠNG LỘ 2, XÃ [GEOGRAPHIC_DATA]" at bounding box center [807, 397] width 294 height 36
copy span "50 HƯƠNG LỘ 2, XÃ [GEOGRAPHIC_DATA]"
click at [750, 376] on span "0906788716" at bounding box center [739, 367] width 90 height 18
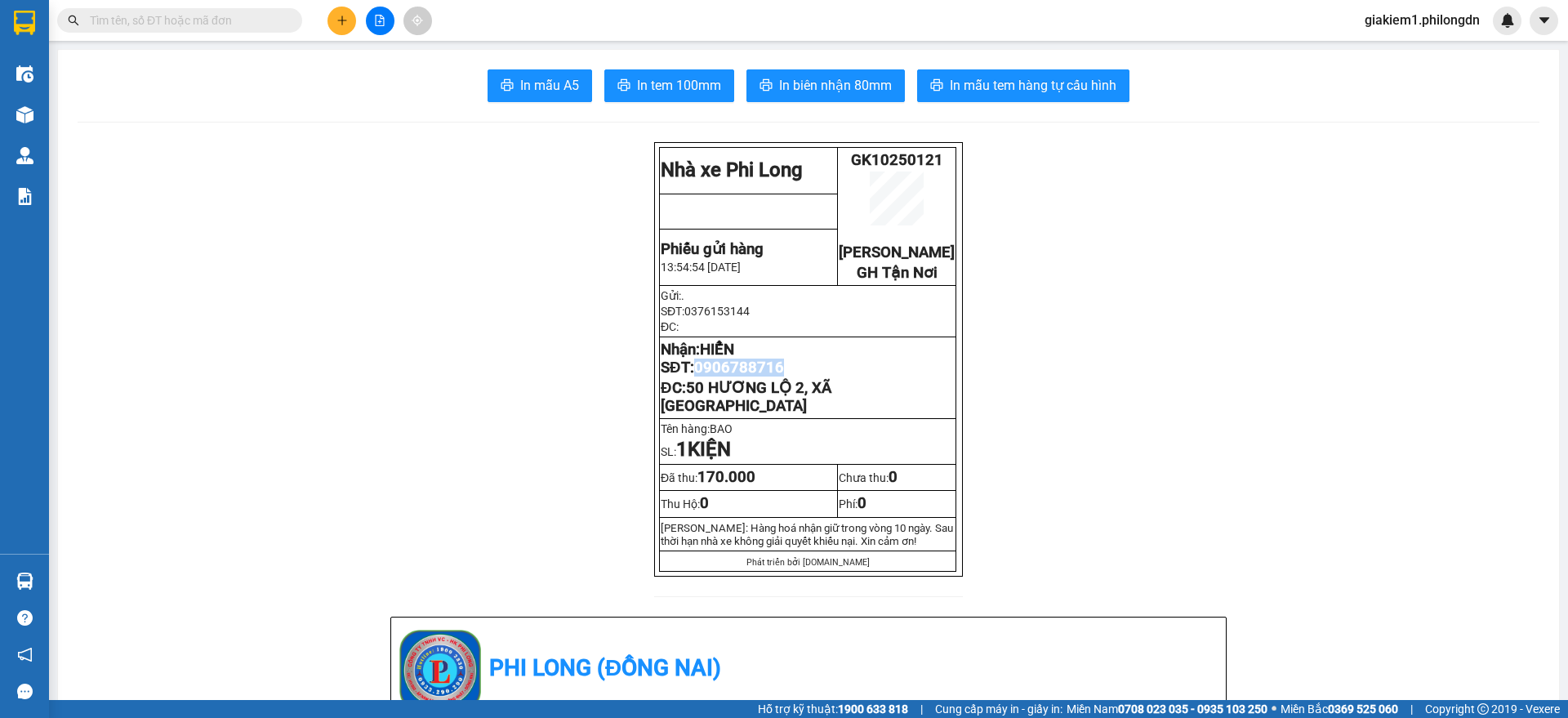
copy span "0906788716"
click at [242, 20] on input "text" at bounding box center [186, 20] width 193 height 18
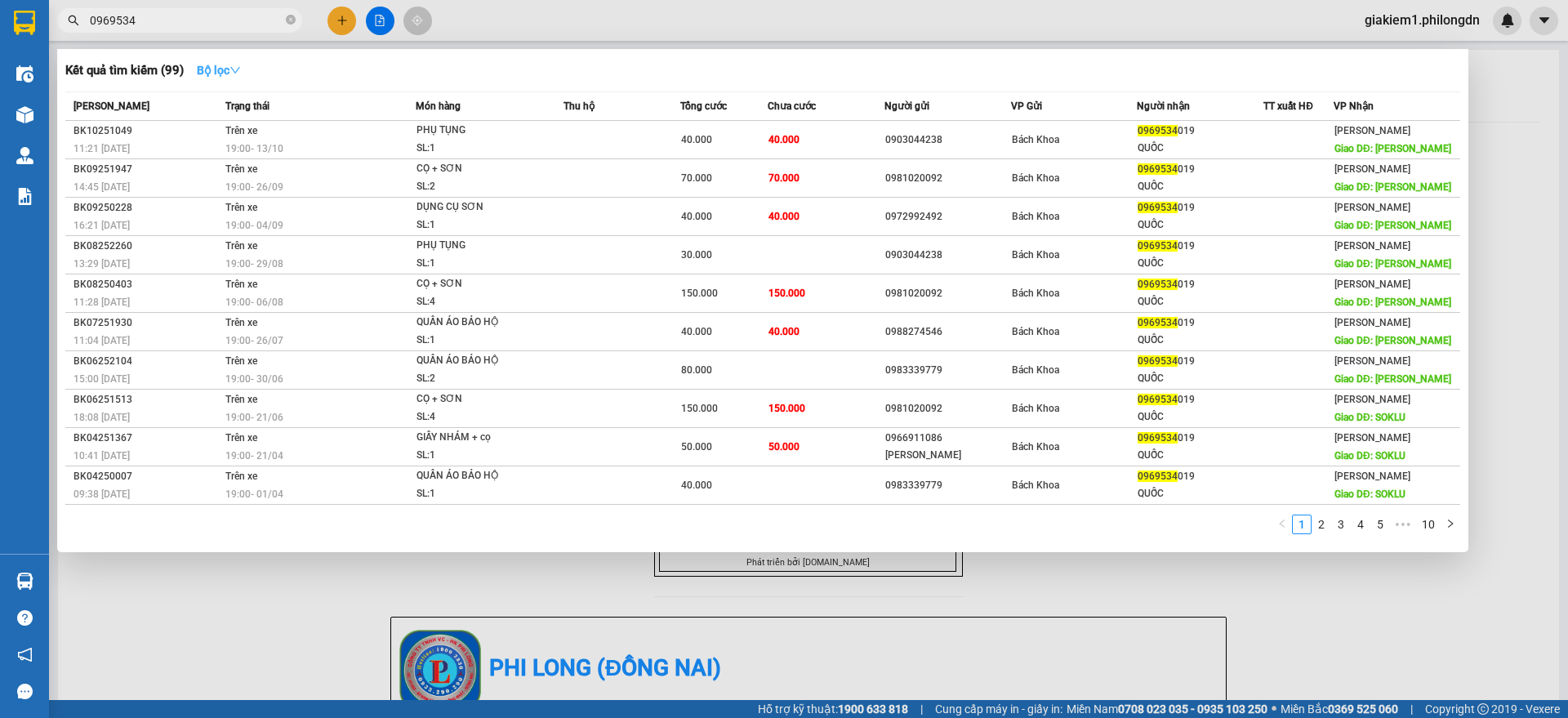
type input "0969534"
click at [197, 65] on button "Bộ lọc" at bounding box center [218, 70] width 71 height 26
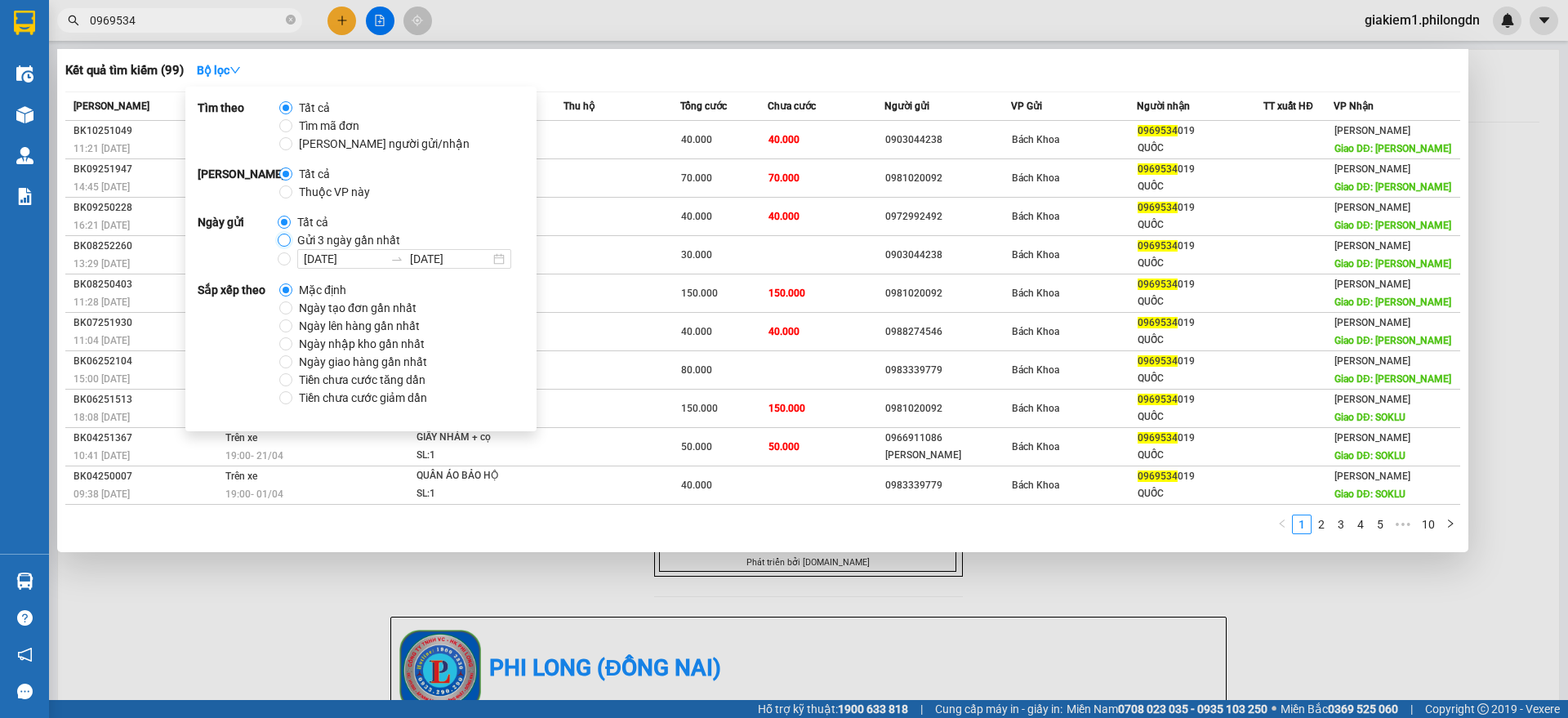
click at [278, 240] on input "Gửi 3 ngày gần nhất" at bounding box center [284, 240] width 13 height 13
radio input "true"
radio input "false"
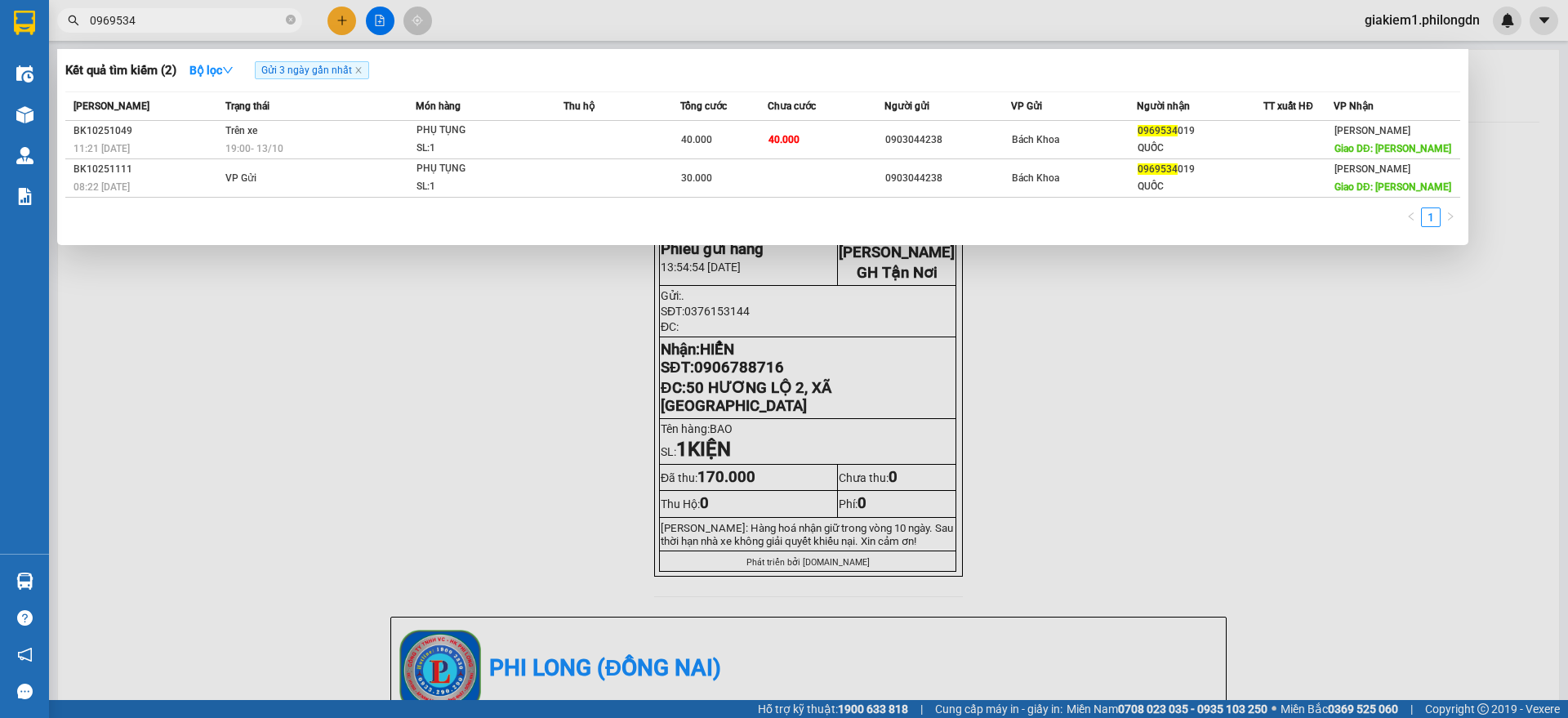
click at [1044, 242] on div "Kết quả tìm kiếm ( 2 ) Bộ lọc Gửi 3 ngày gần nhất Mã ĐH Trạng thái Món hàng Thu…" at bounding box center [762, 147] width 1412 height 196
